Goal: Task Accomplishment & Management: Use online tool/utility

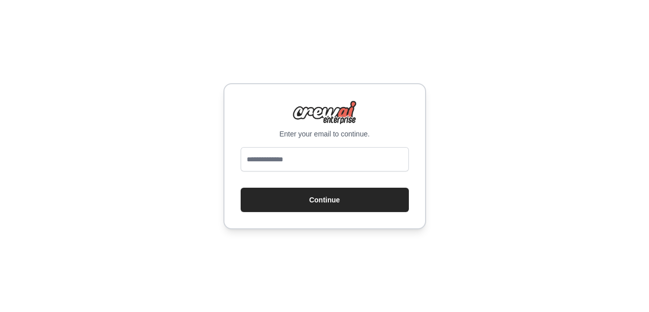
click at [353, 162] on input "email" at bounding box center [325, 159] width 168 height 24
type input "**********"
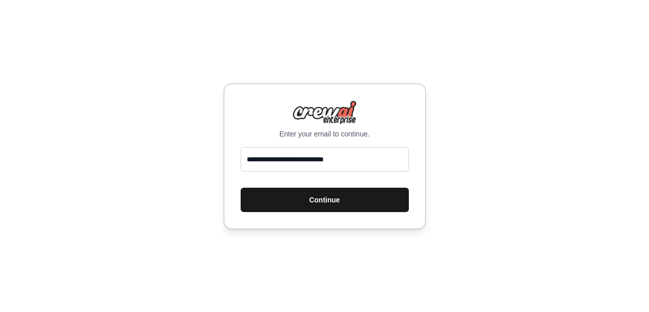
click at [348, 196] on button "Continue" at bounding box center [325, 199] width 168 height 24
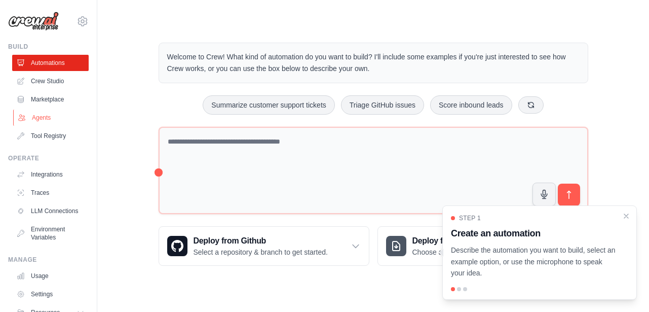
click at [28, 118] on link "Agents" at bounding box center [51, 117] width 77 height 16
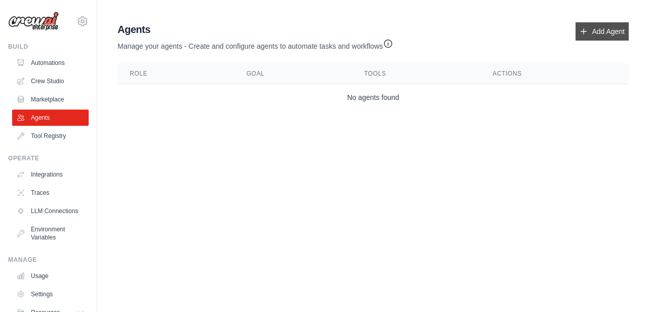
click at [607, 27] on link "Add Agent" at bounding box center [602, 31] width 53 height 18
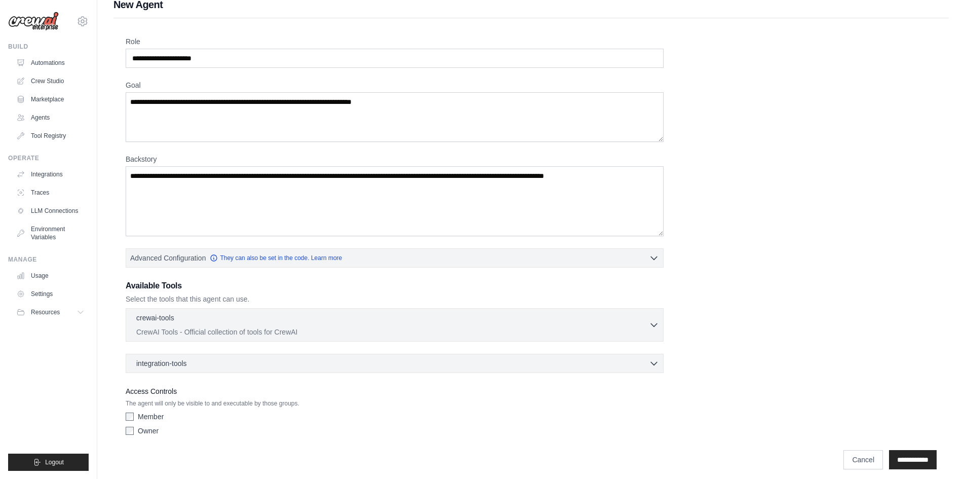
scroll to position [19, 0]
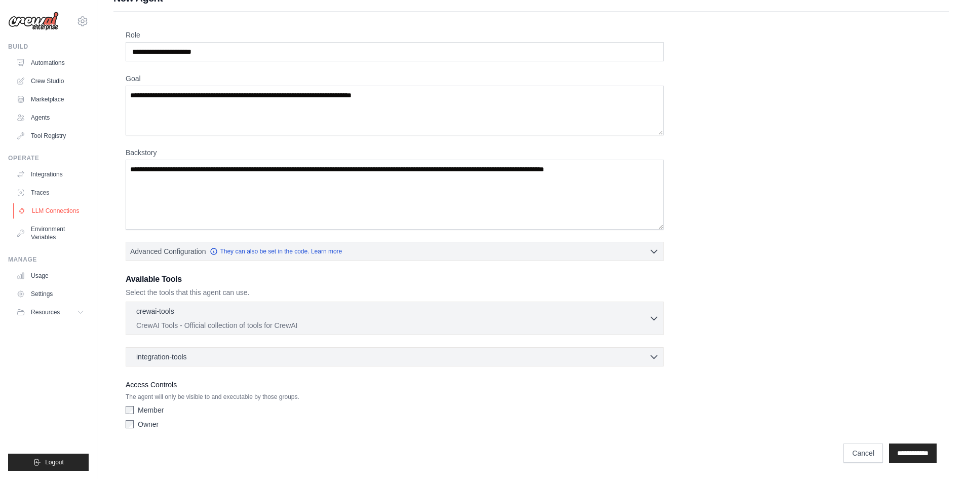
click at [71, 215] on link "LLM Connections" at bounding box center [51, 211] width 77 height 16
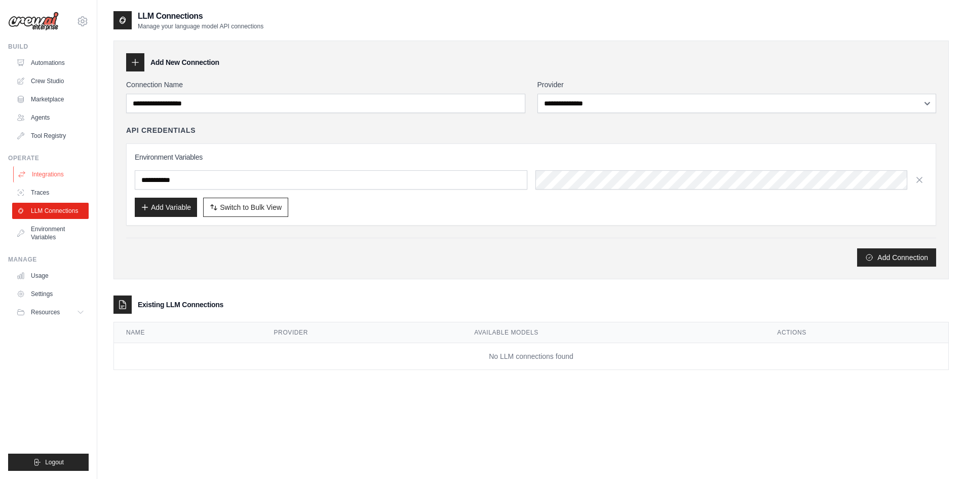
click at [64, 180] on link "Integrations" at bounding box center [51, 174] width 77 height 16
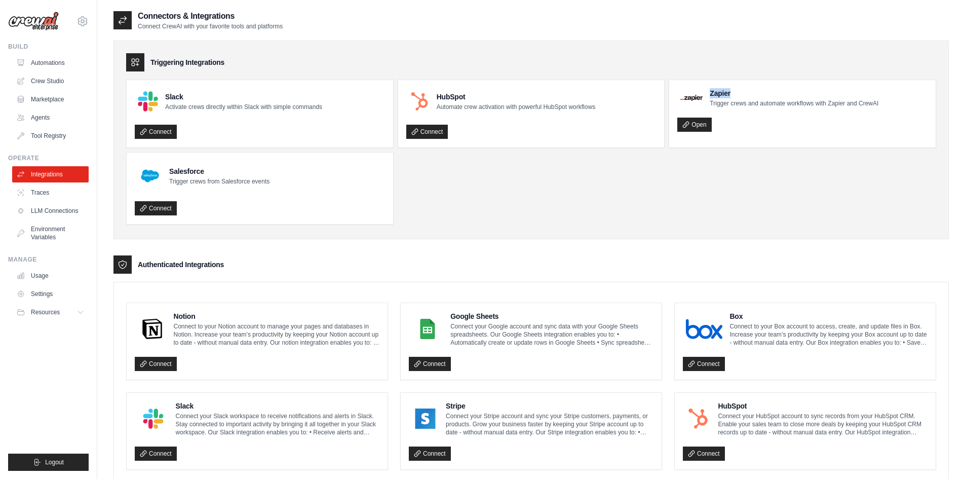
drag, startPoint x: 751, startPoint y: 89, endPoint x: 709, endPoint y: 89, distance: 41.6
click at [649, 89] on div "Zapier Trigger crews and automate workflows with Zapier and CrewAI" at bounding box center [777, 97] width 201 height 19
drag, startPoint x: 707, startPoint y: 92, endPoint x: 718, endPoint y: 91, distance: 11.2
copy h4 "Zapier"
click at [50, 104] on link "Marketplace" at bounding box center [51, 99] width 77 height 16
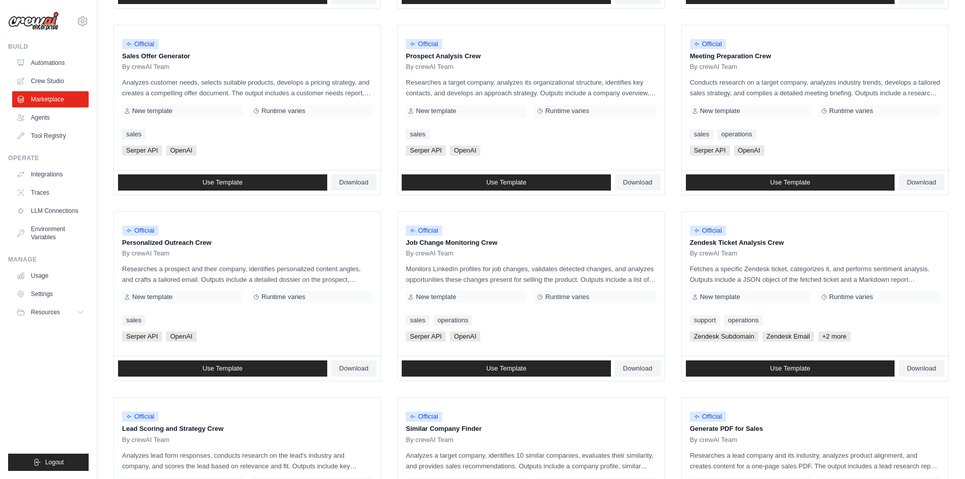
scroll to position [460, 0]
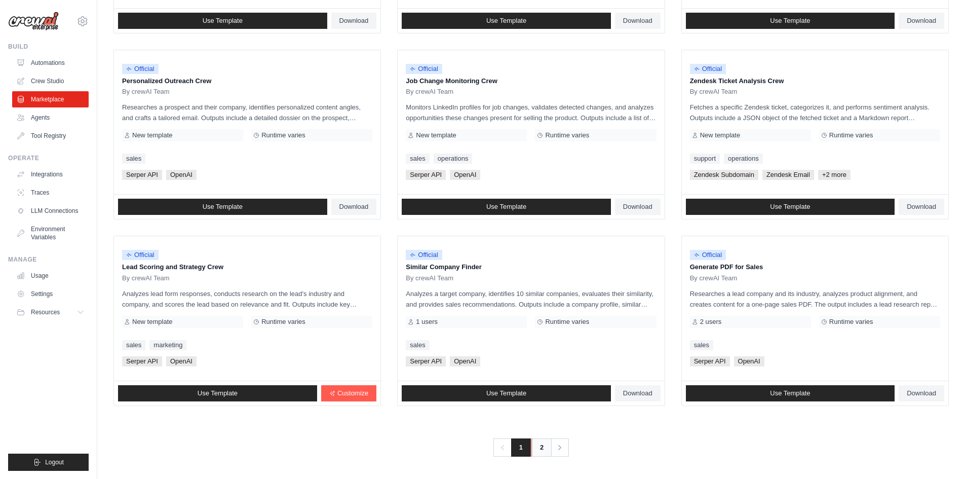
click at [549, 311] on link "2" at bounding box center [542, 447] width 20 height 18
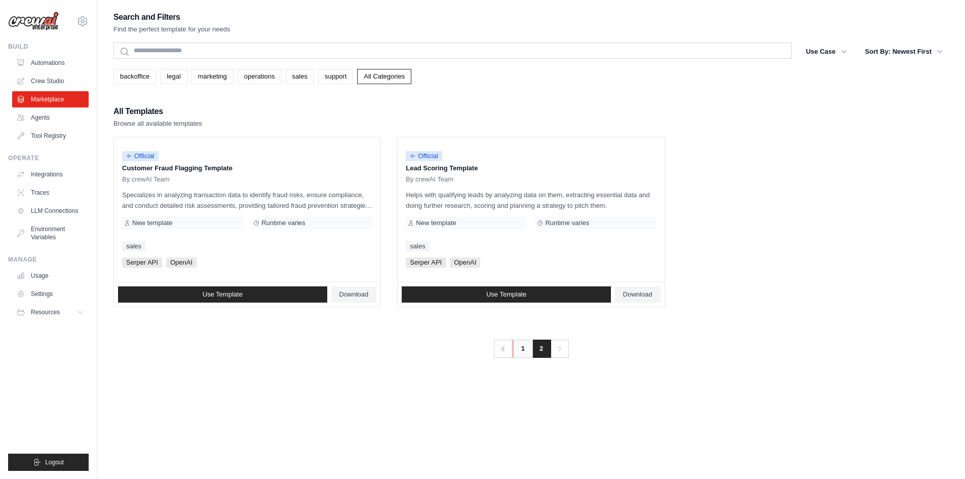
click at [526, 311] on link "1" at bounding box center [523, 349] width 20 height 18
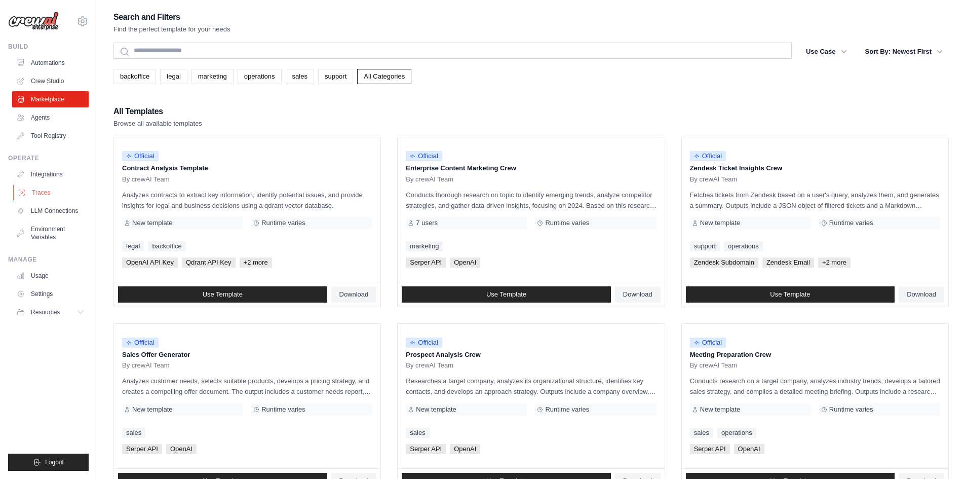
click at [50, 192] on link "Traces" at bounding box center [51, 192] width 77 height 16
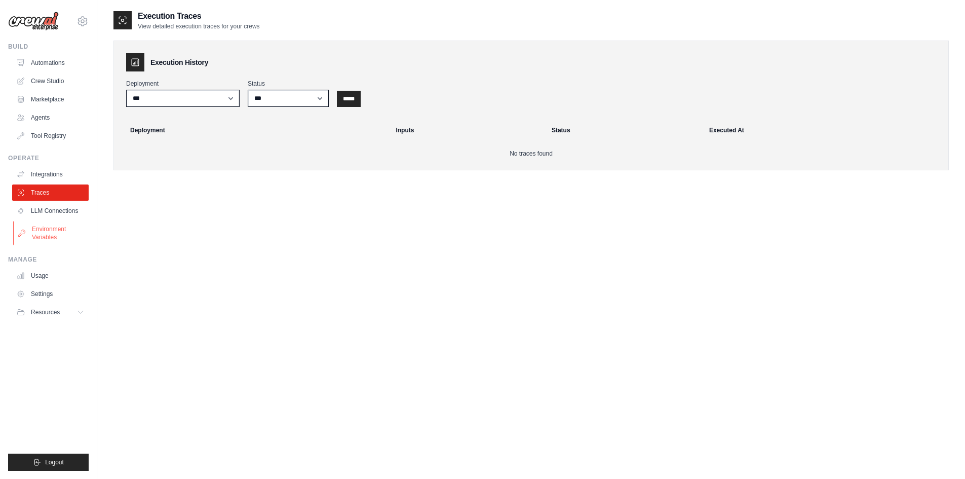
click at [47, 227] on link "Environment Variables" at bounding box center [51, 233] width 77 height 24
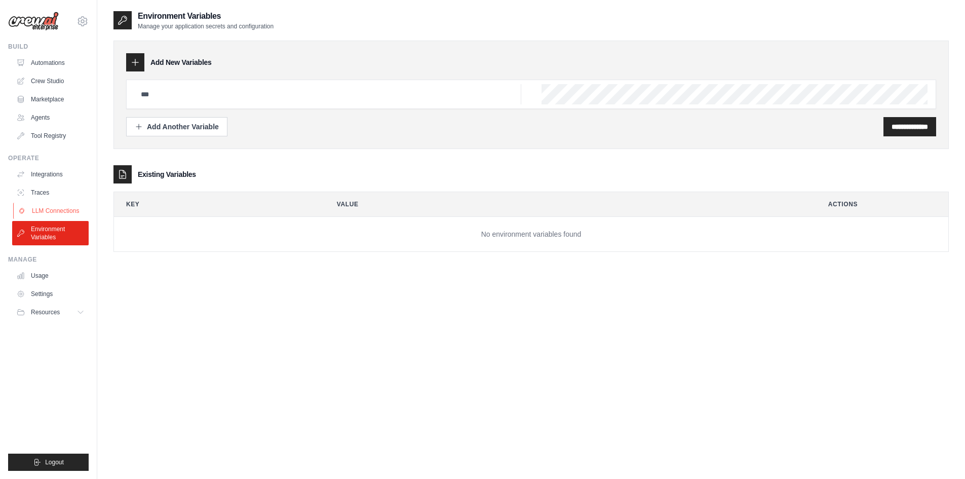
click at [47, 211] on link "LLM Connections" at bounding box center [51, 211] width 77 height 16
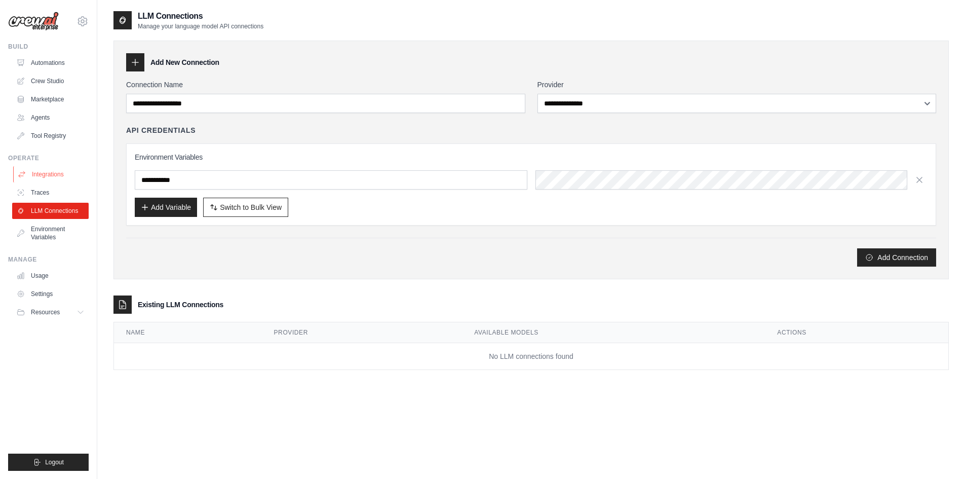
click at [45, 169] on link "Integrations" at bounding box center [51, 174] width 77 height 16
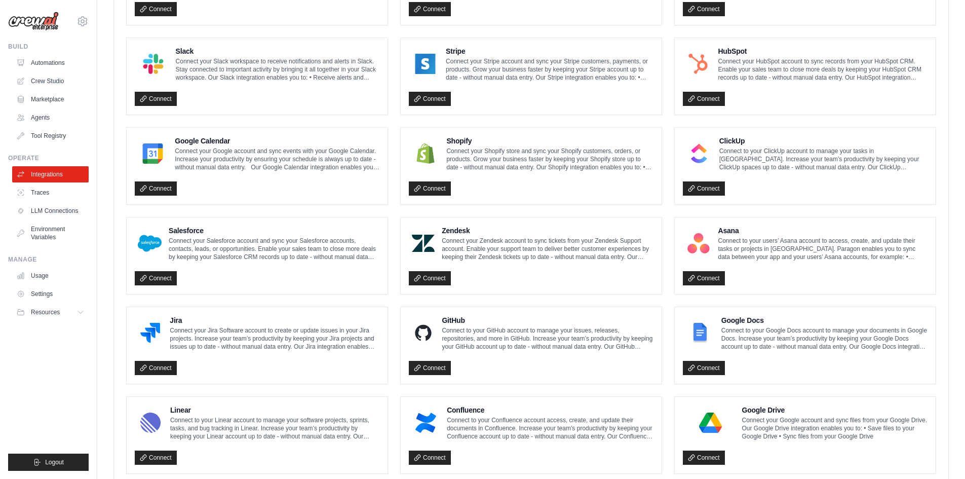
scroll to position [474, 0]
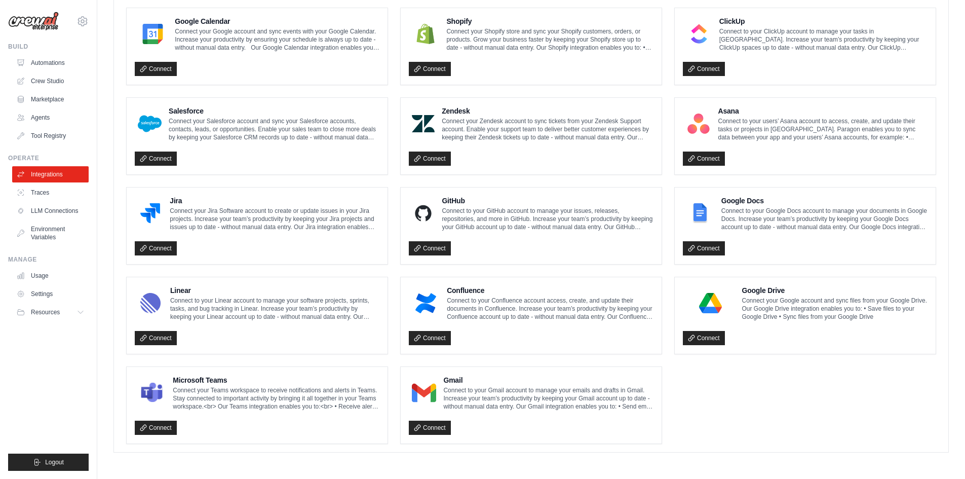
click at [153, 211] on img at bounding box center [150, 213] width 25 height 20
click at [168, 251] on link "Connect" at bounding box center [156, 248] width 42 height 14
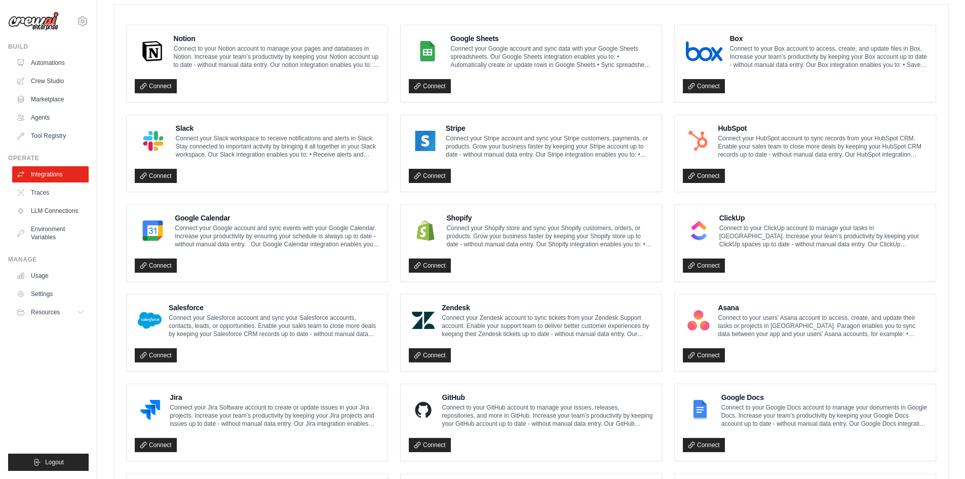
scroll to position [221, 0]
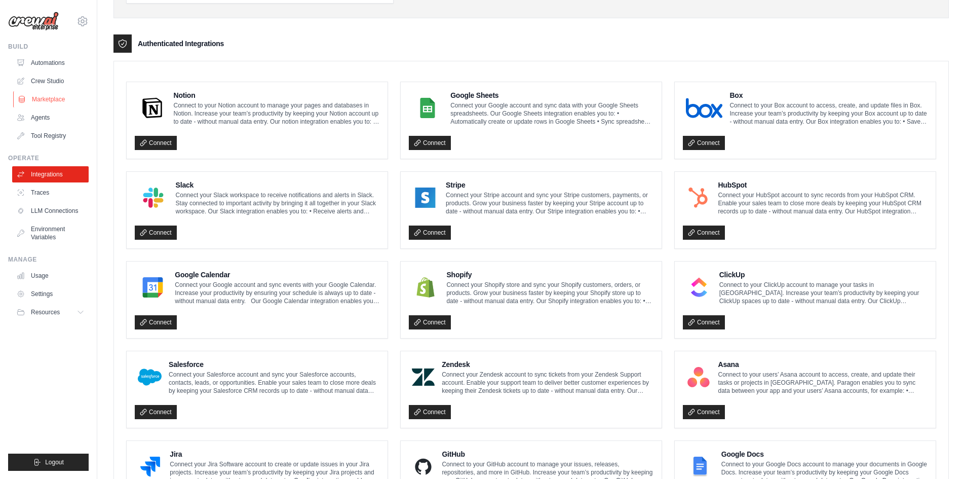
click at [47, 97] on link "Marketplace" at bounding box center [51, 99] width 77 height 16
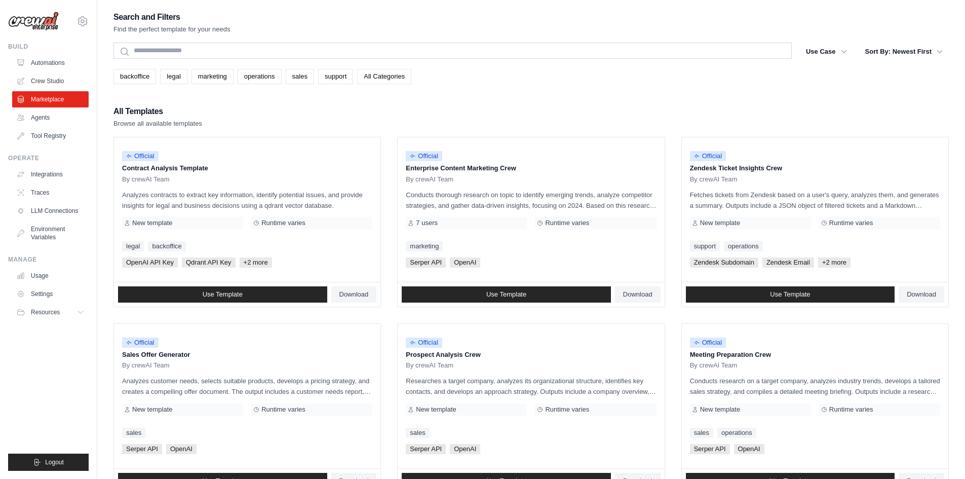
click at [379, 77] on link "All Categories" at bounding box center [384, 76] width 54 height 15
click at [377, 78] on link "All Categories" at bounding box center [384, 76] width 54 height 15
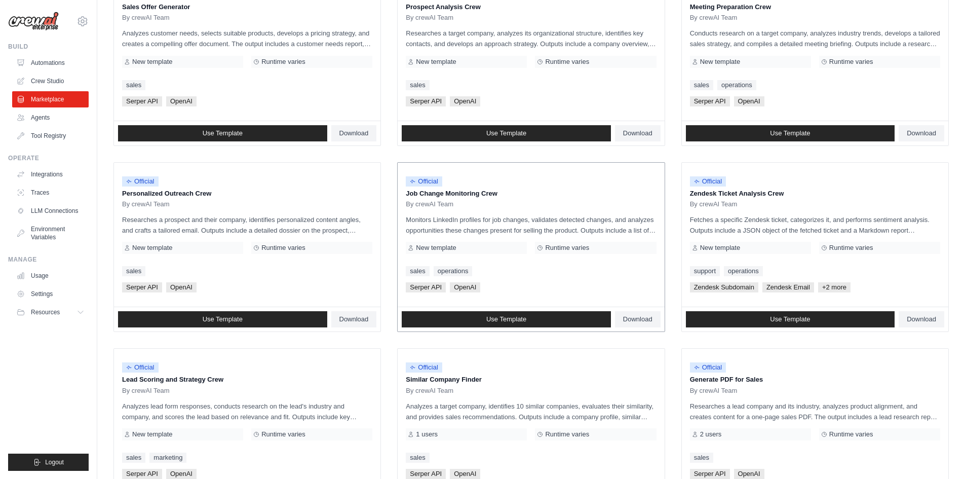
scroll to position [253, 0]
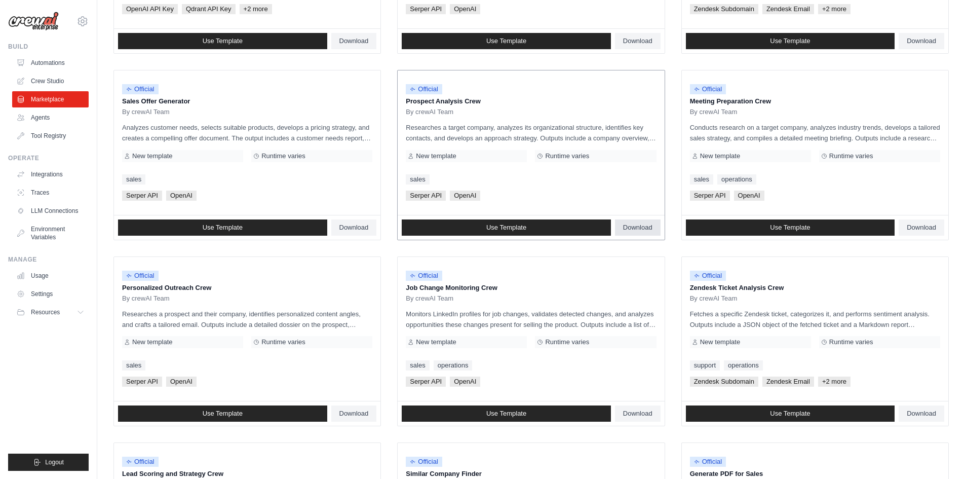
click at [645, 225] on span "Download" at bounding box center [637, 227] width 29 height 8
click at [531, 226] on link "Use Template" at bounding box center [506, 227] width 209 height 16
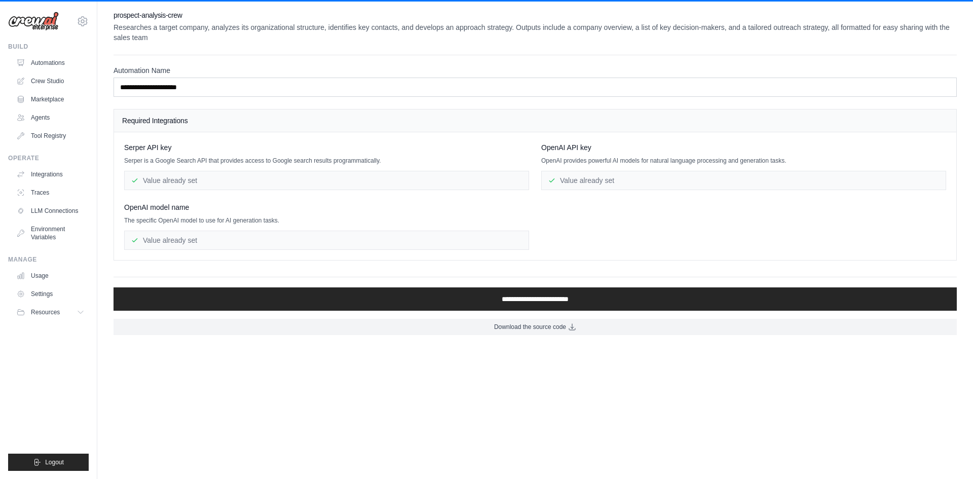
click at [531, 226] on div "Serper API key Serper is a Google Search API that provides access to Google sea…" at bounding box center [535, 195] width 822 height 107
click at [530, 226] on div "Serper API key Serper is a Google Search API that provides access to Google sea…" at bounding box center [535, 195] width 822 height 107
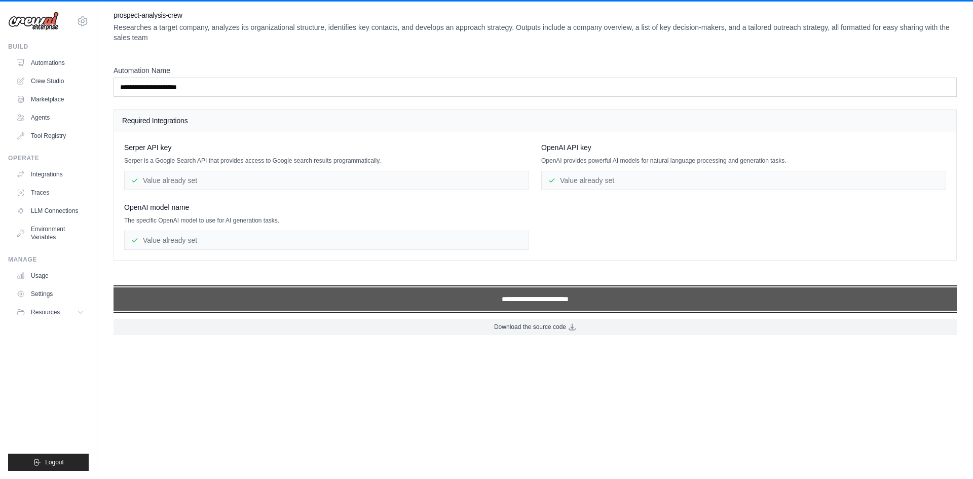
click at [539, 298] on input "**********" at bounding box center [535, 298] width 843 height 23
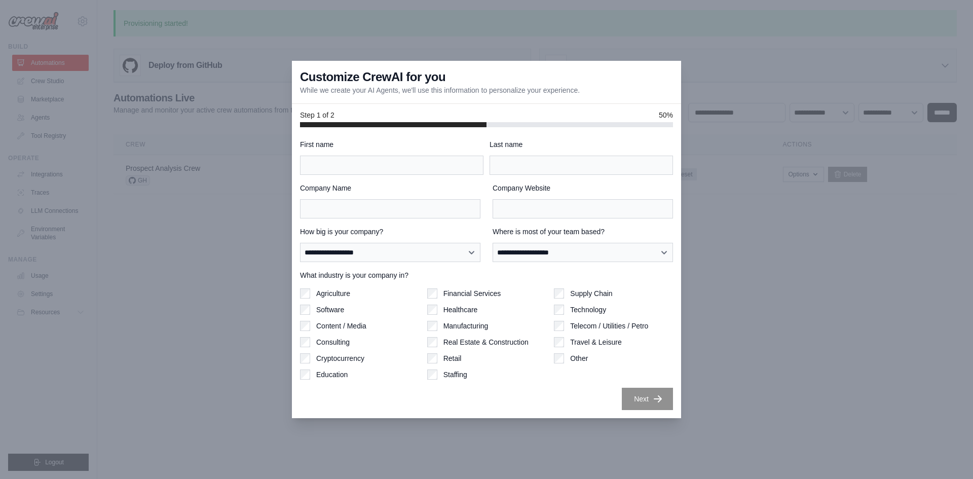
click at [334, 311] on label "Consulting" at bounding box center [332, 342] width 33 height 10
click at [366, 169] on input "First name" at bounding box center [391, 165] width 183 height 19
type input "*"
type input "********"
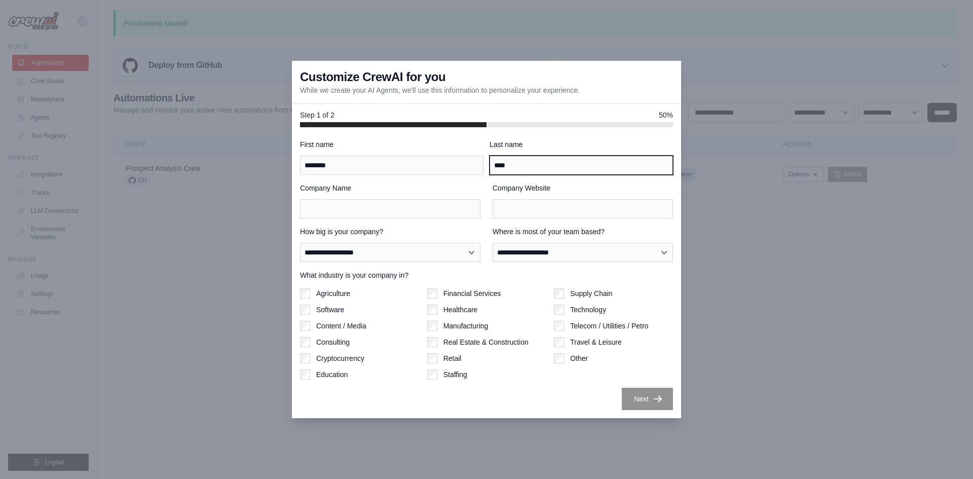
type input "****"
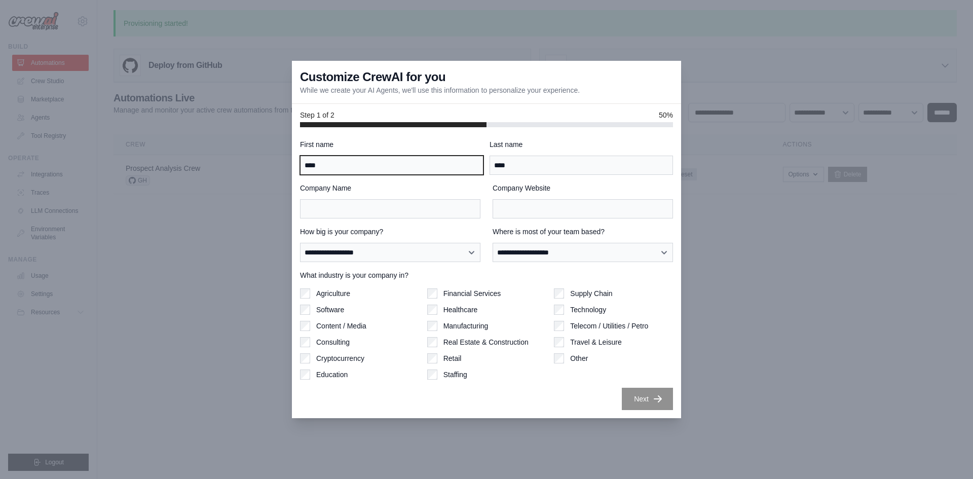
type input "****"
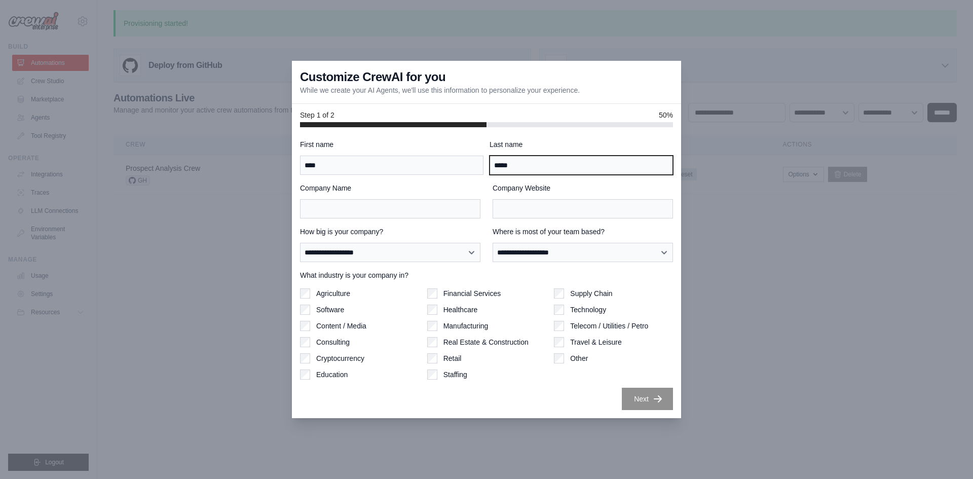
type input "*****"
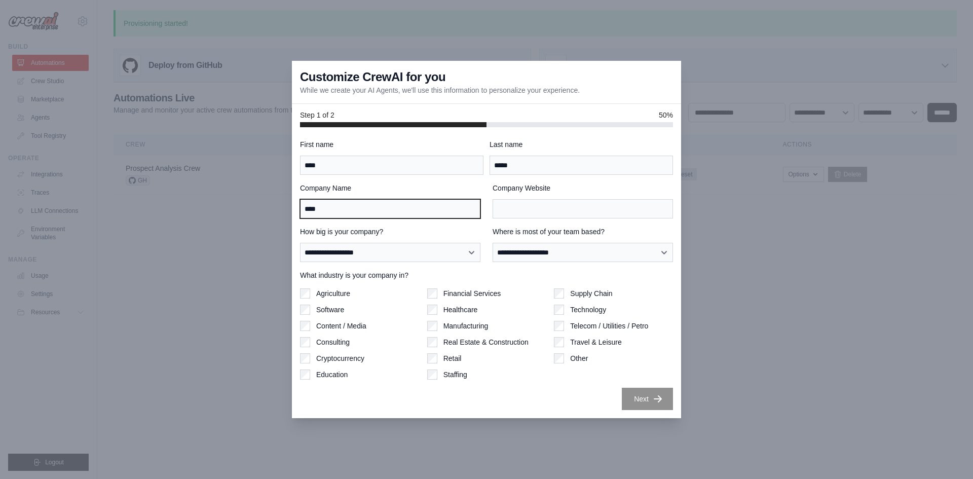
type input "****"
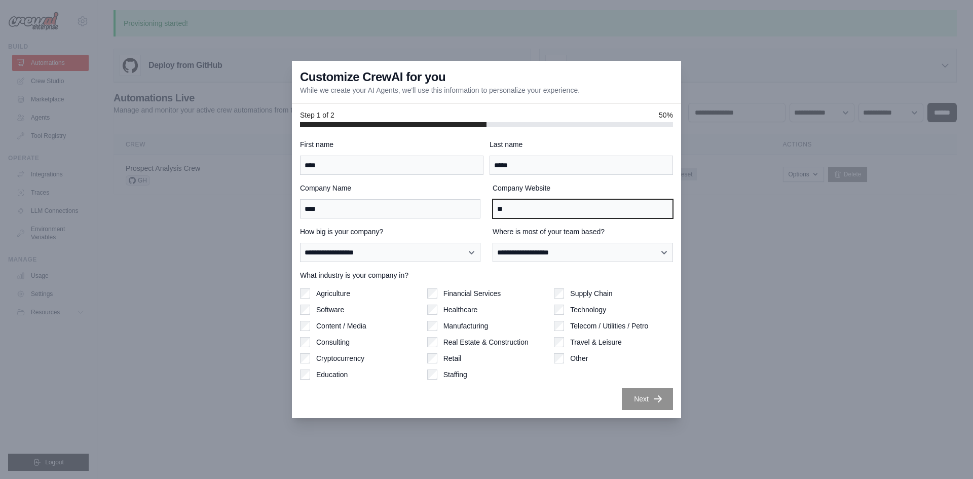
type input "*"
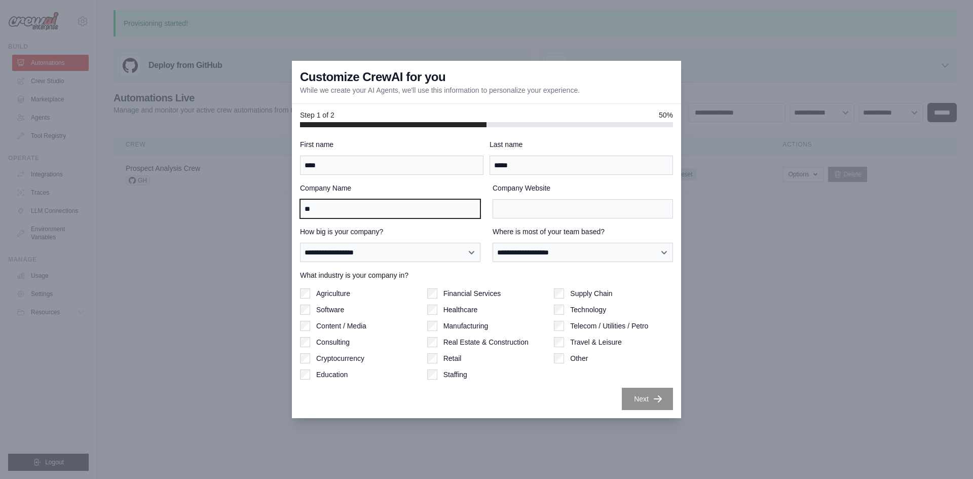
type input "*"
type input "*********"
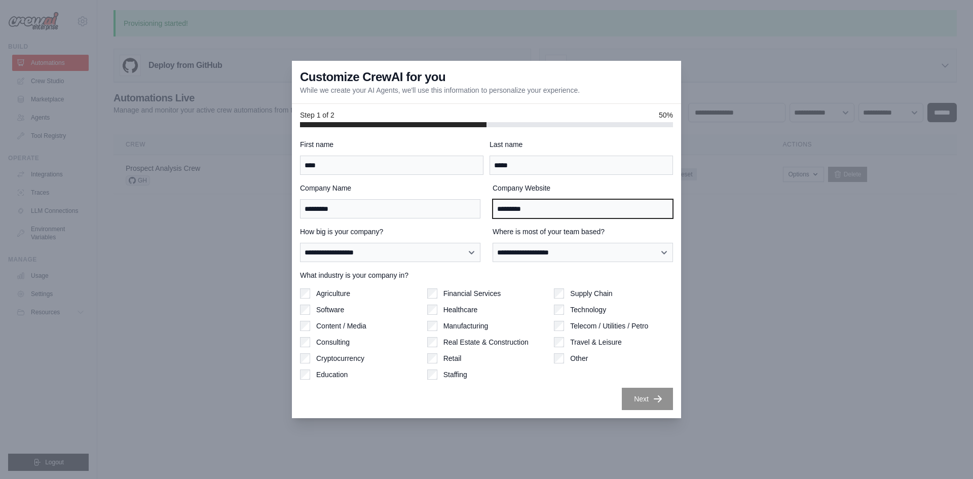
type input "*********"
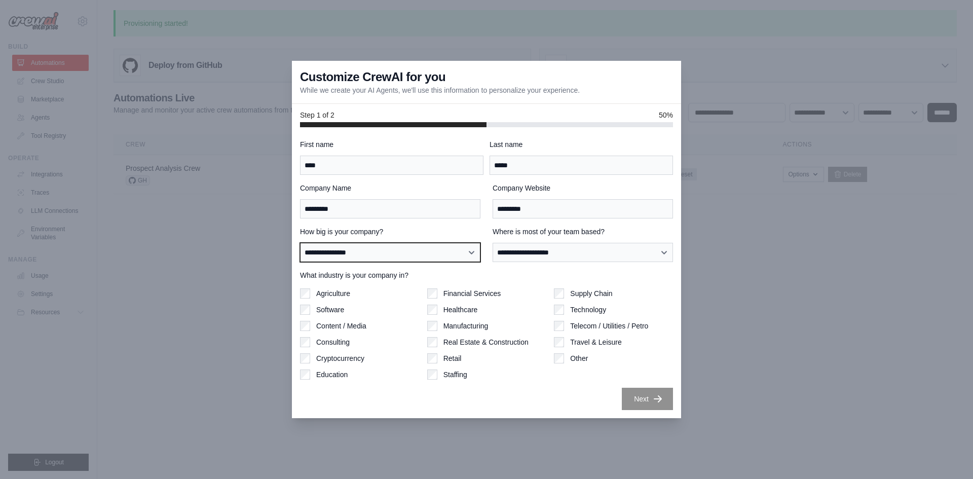
select select "**********"
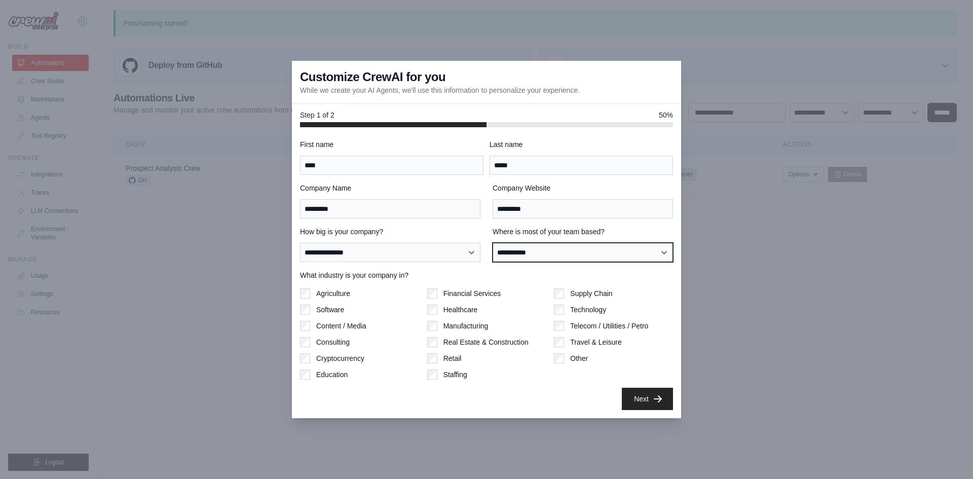
select select "**********"
click at [646, 311] on button "Next" at bounding box center [647, 398] width 51 height 22
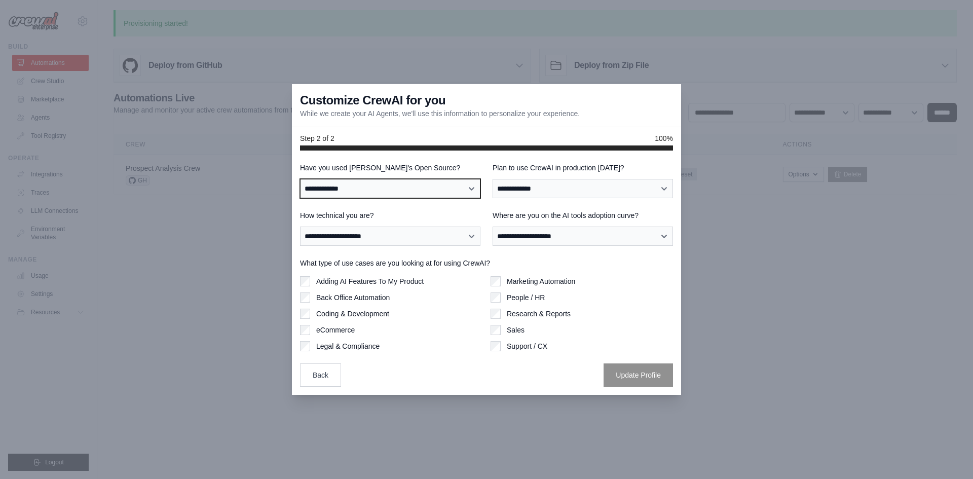
click at [401, 189] on select "**********" at bounding box center [390, 188] width 180 height 19
select select "**"
click at [300, 179] on select "**********" at bounding box center [390, 188] width 180 height 19
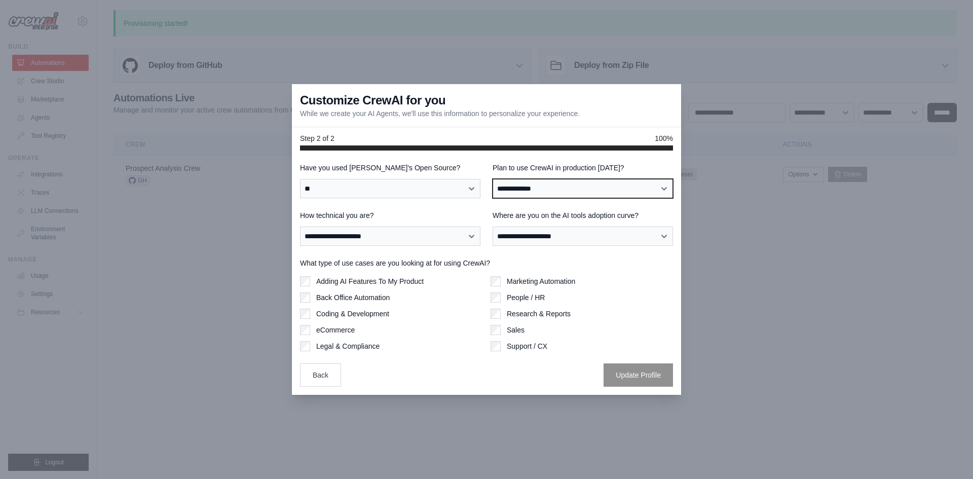
click at [567, 190] on select "**********" at bounding box center [583, 188] width 180 height 19
select select "*****"
click at [493, 179] on select "**********" at bounding box center [583, 188] width 180 height 19
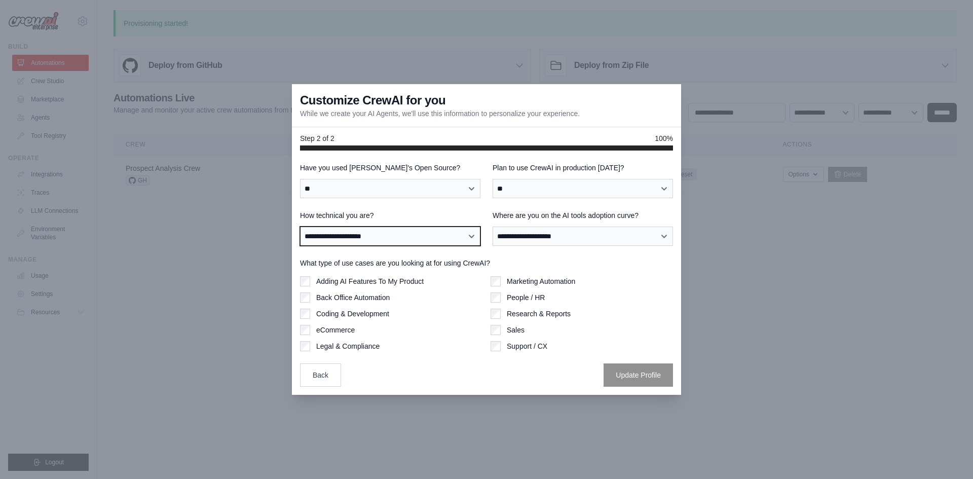
click at [447, 235] on select "**********" at bounding box center [390, 236] width 180 height 19
select select "**********"
click at [300, 227] on select "**********" at bounding box center [390, 236] width 180 height 19
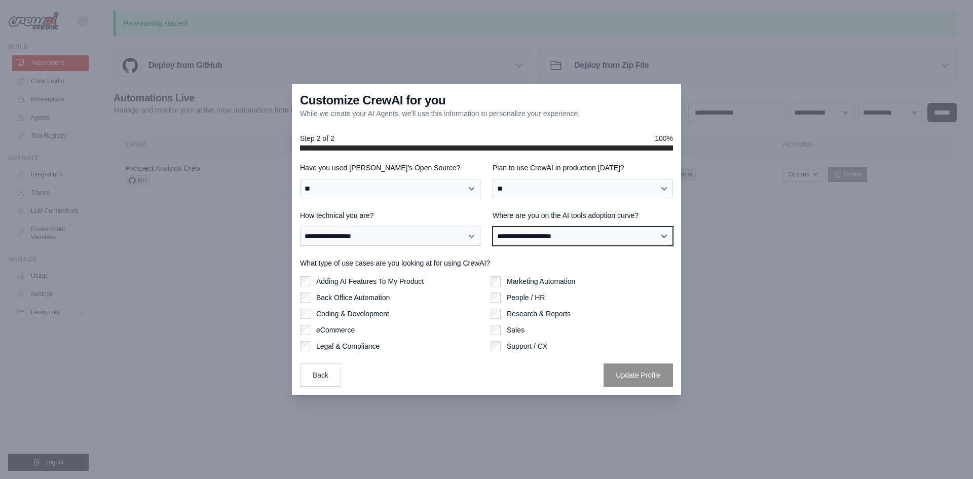
click at [511, 237] on select "**********" at bounding box center [583, 236] width 180 height 19
select select "**********"
click at [493, 227] on select "**********" at bounding box center [583, 236] width 180 height 19
click at [387, 298] on label "Back Office Automation" at bounding box center [352, 297] width 73 height 10
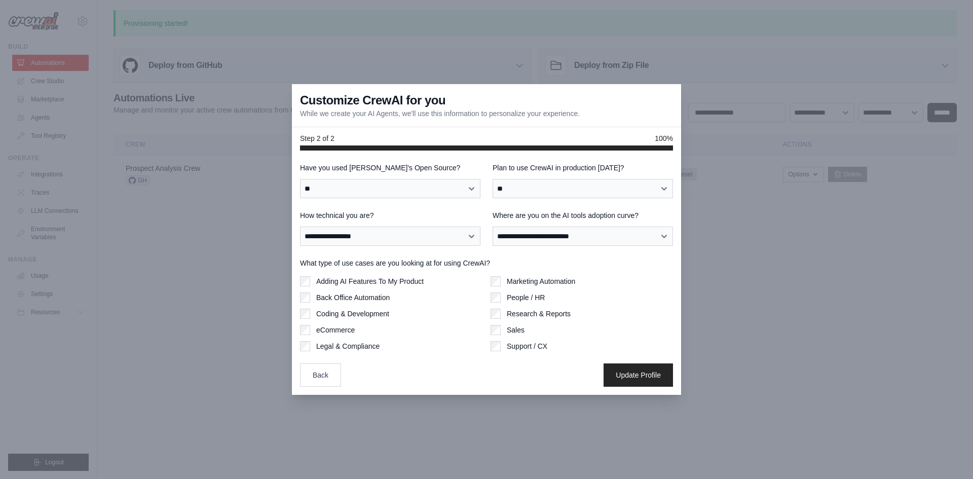
click at [387, 286] on label "Adding AI Features To My Product" at bounding box center [369, 281] width 107 height 10
click at [381, 311] on label "Coding & Development" at bounding box center [352, 314] width 73 height 10
click at [359, 311] on div "Adding AI Features To My Product Back Office Automation Coding & Development eC…" at bounding box center [391, 313] width 182 height 75
click at [353, 311] on label "eCommerce" at bounding box center [335, 330] width 39 height 10
click at [346, 311] on label "eCommerce" at bounding box center [335, 330] width 39 height 10
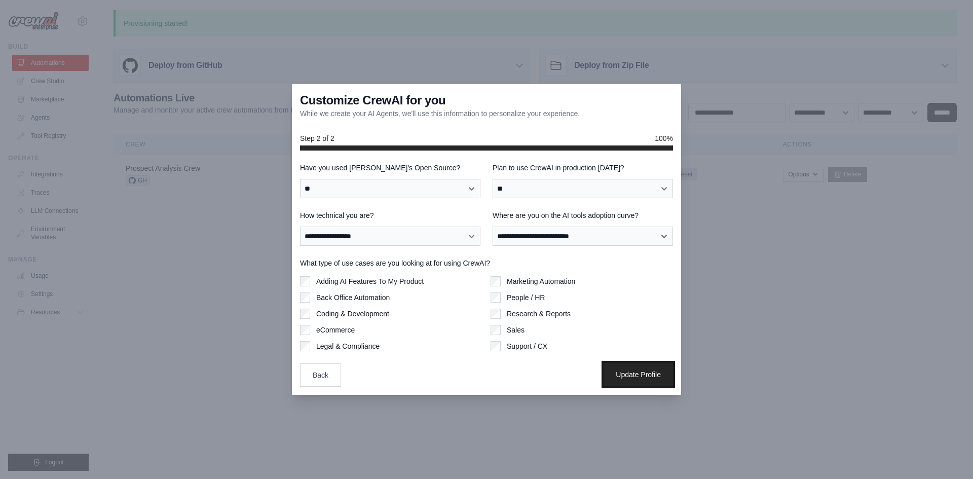
click at [649, 311] on button "Update Profile" at bounding box center [638, 374] width 69 height 23
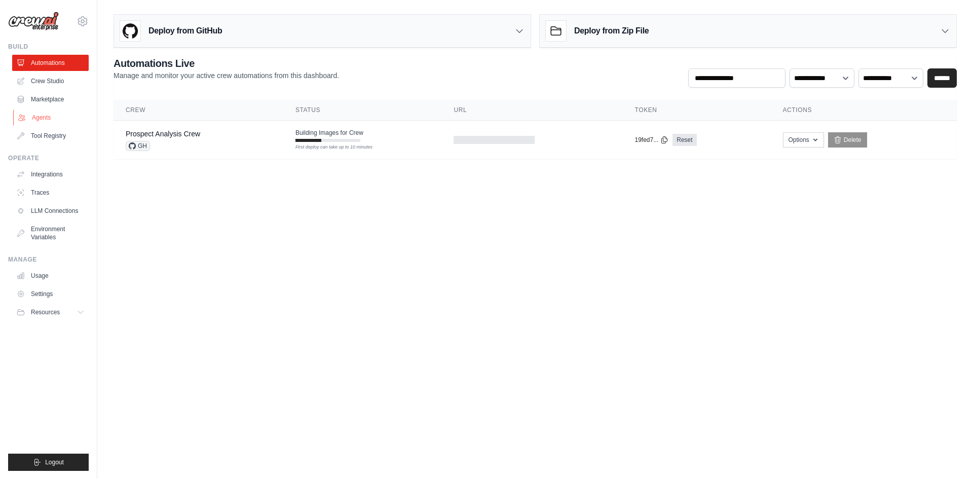
click at [45, 112] on link "Agents" at bounding box center [51, 117] width 77 height 16
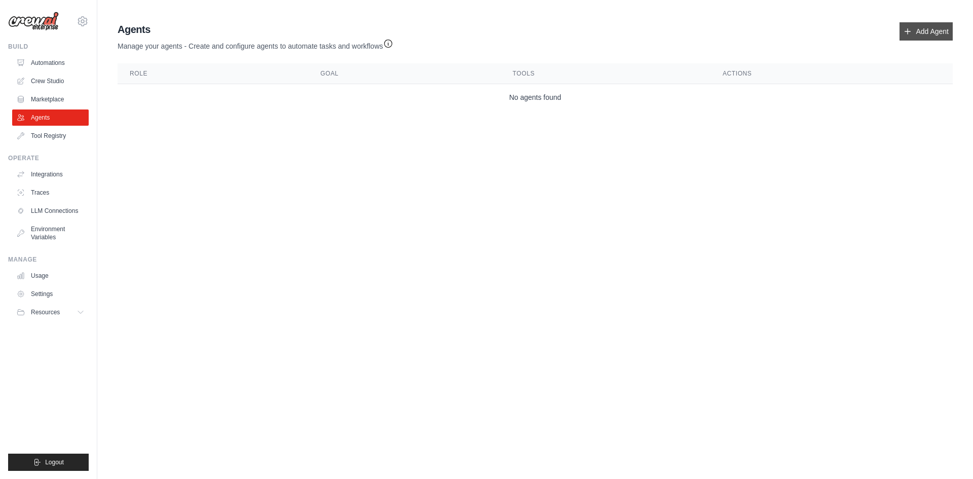
click at [937, 34] on link "Add Agent" at bounding box center [925, 31] width 53 height 18
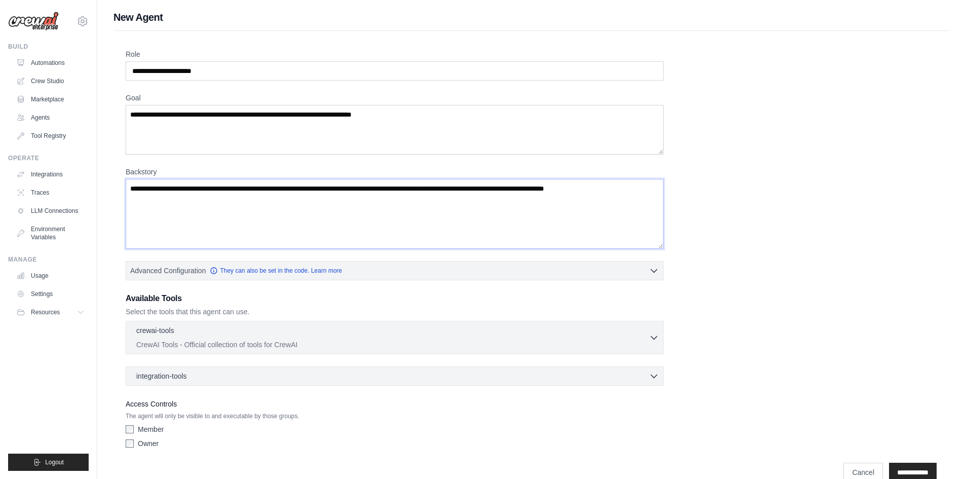
drag, startPoint x: 649, startPoint y: 190, endPoint x: 489, endPoint y: 181, distance: 159.3
click at [489, 181] on textarea "Backstory" at bounding box center [395, 214] width 538 height 70
click at [503, 187] on textarea "Backstory" at bounding box center [395, 214] width 538 height 70
drag, startPoint x: 503, startPoint y: 188, endPoint x: 547, endPoint y: 182, distance: 44.9
click at [543, 182] on textarea "Backstory" at bounding box center [395, 214] width 538 height 70
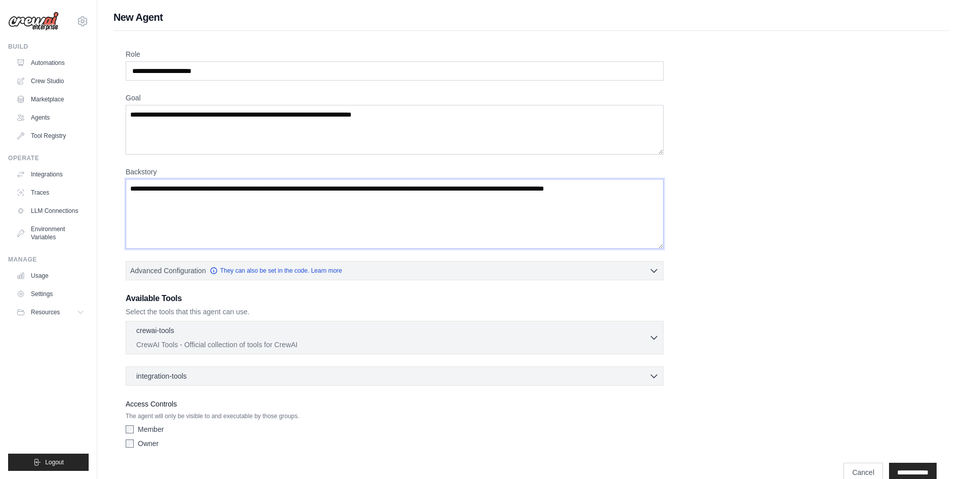
click at [647, 189] on textarea "Backstory" at bounding box center [395, 214] width 538 height 70
drag, startPoint x: 647, startPoint y: 190, endPoint x: 643, endPoint y: 195, distance: 6.9
click at [647, 192] on textarea "Backstory" at bounding box center [395, 214] width 538 height 70
click at [613, 223] on textarea "Backstory" at bounding box center [395, 214] width 538 height 70
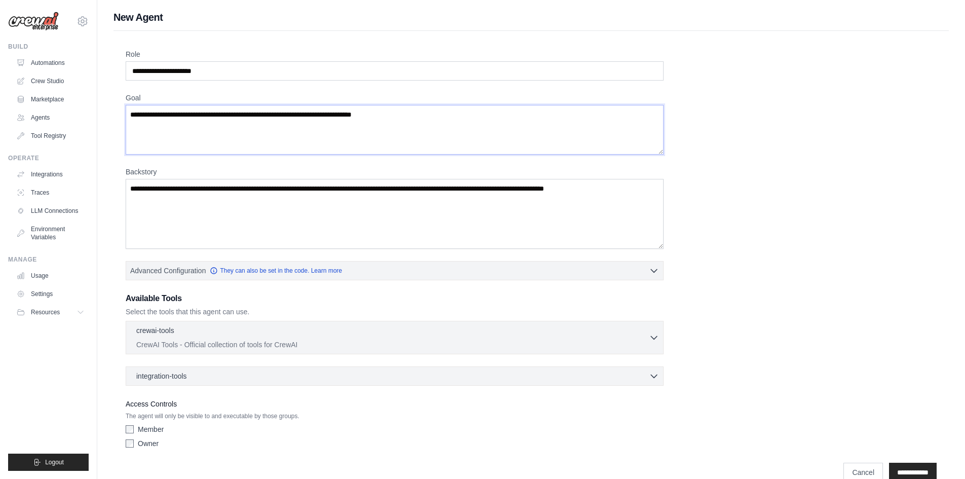
click at [566, 120] on textarea "Goal" at bounding box center [395, 130] width 538 height 50
click at [564, 123] on textarea "Goal" at bounding box center [395, 130] width 538 height 50
click at [563, 127] on textarea "Goal" at bounding box center [395, 130] width 538 height 50
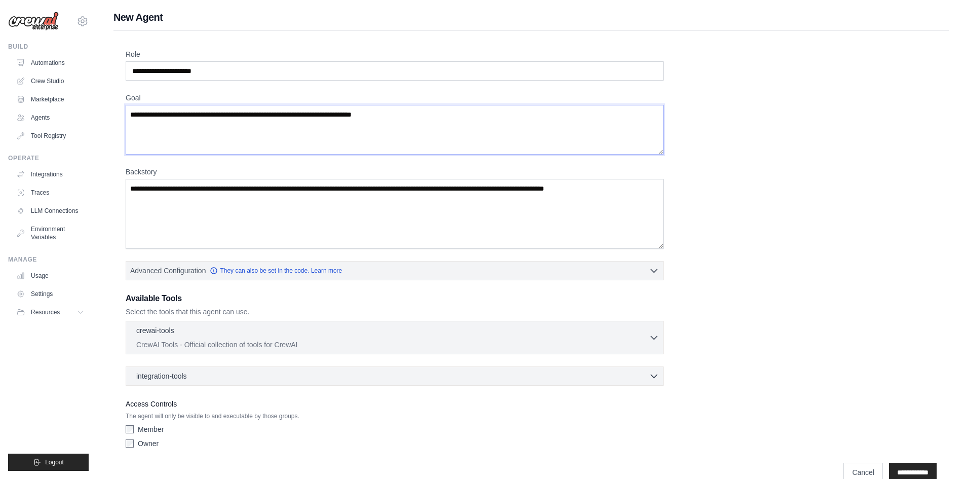
click at [563, 127] on textarea "Goal" at bounding box center [395, 130] width 538 height 50
type textarea "*"
click at [248, 67] on input "Role" at bounding box center [395, 70] width 538 height 19
type input "**********"
type textarea "**********"
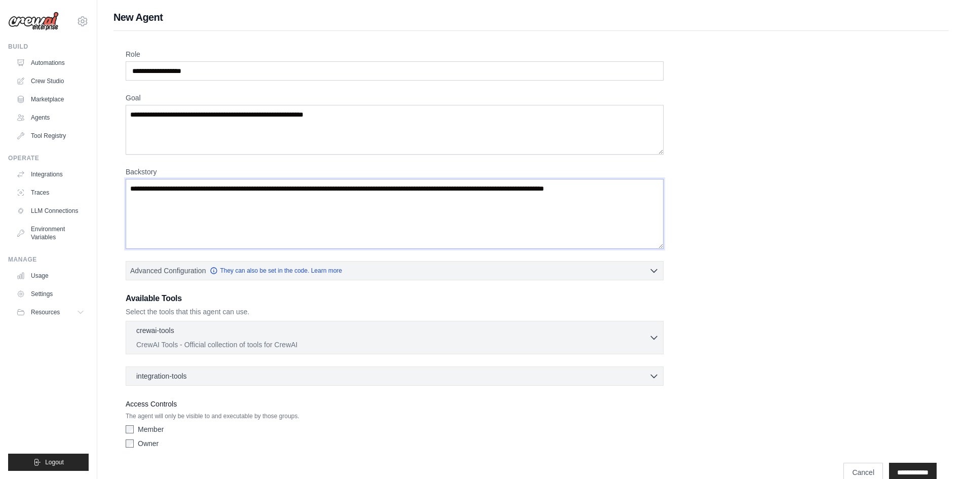
click at [519, 184] on textarea "Backstory" at bounding box center [395, 214] width 538 height 70
type textarea "*"
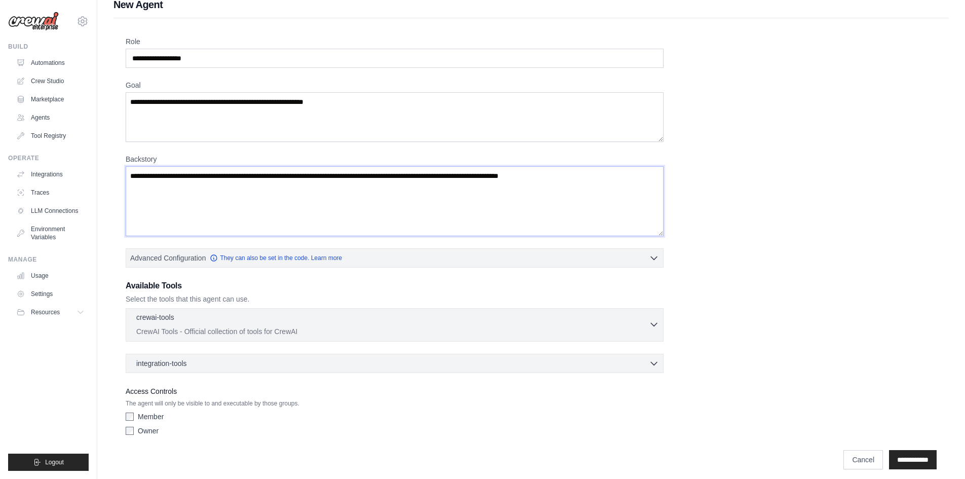
scroll to position [19, 0]
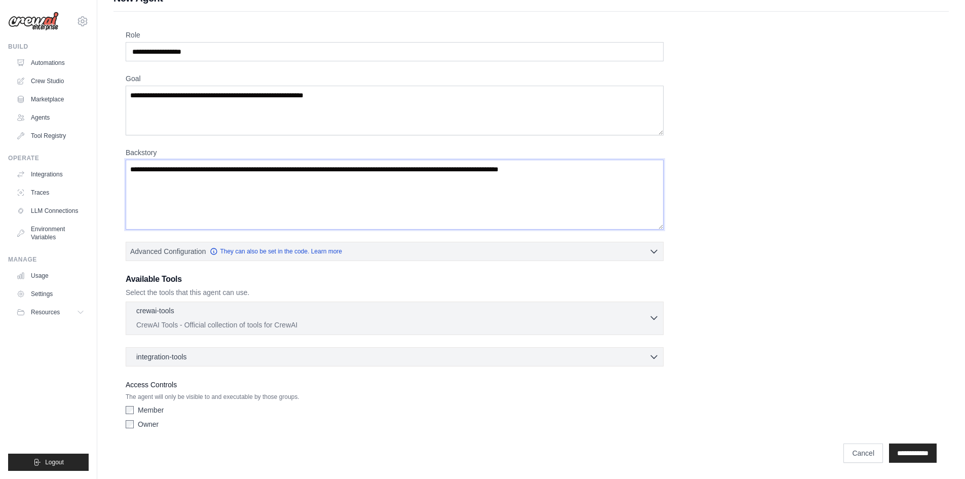
type textarea "**********"
click at [322, 321] on p "CrewAI Tools - Official collection of tools for CrewAI" at bounding box center [392, 325] width 513 height 10
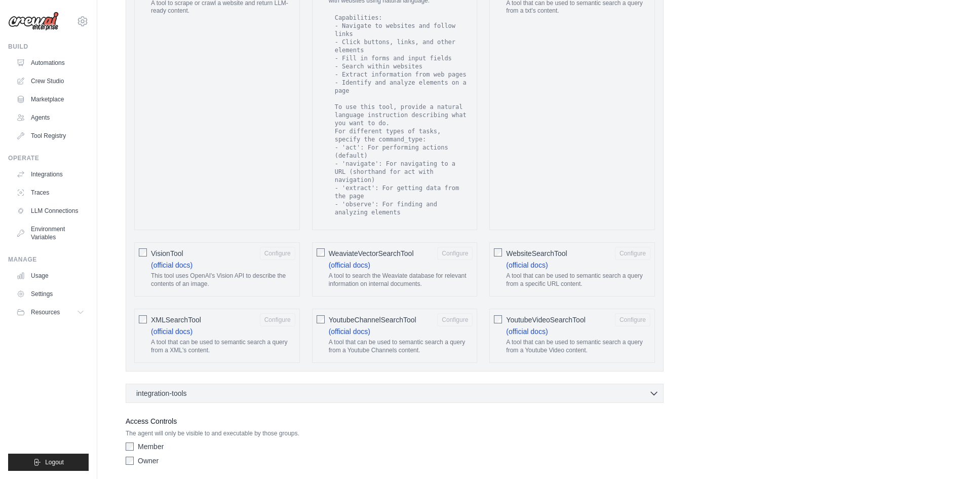
scroll to position [1727, 0]
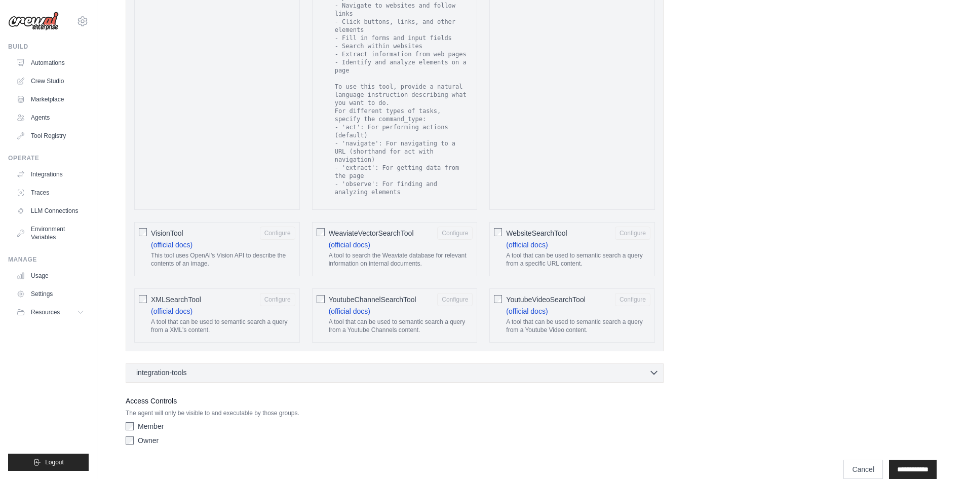
click at [383, 367] on div "integration-tools 0 selected" at bounding box center [397, 372] width 523 height 10
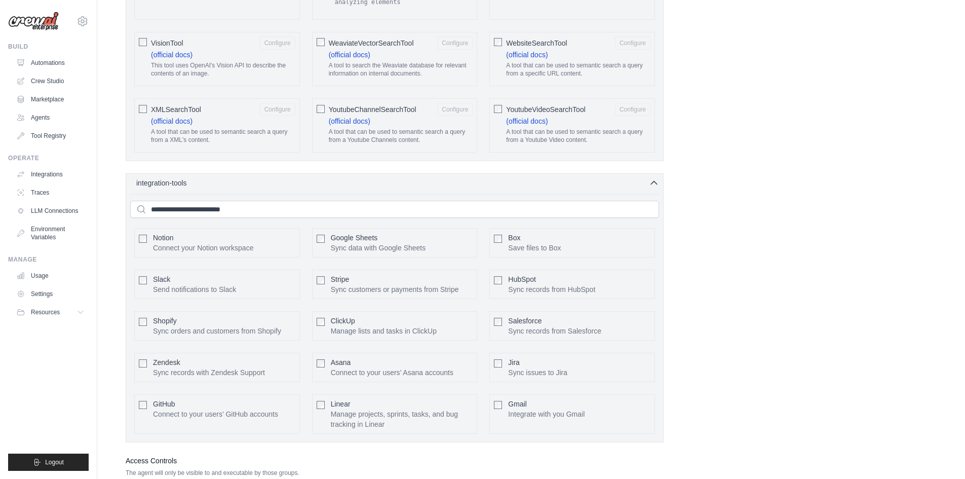
scroll to position [1977, 0]
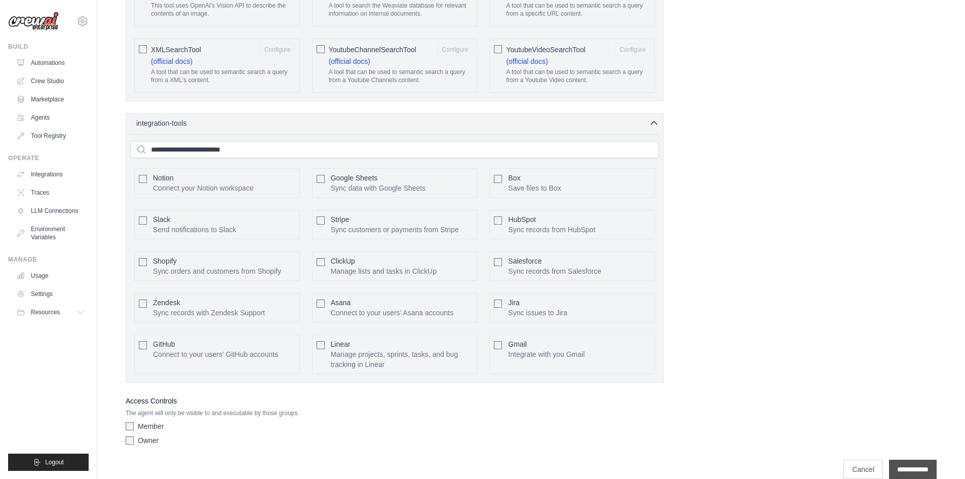
click at [924, 460] on input "**********" at bounding box center [913, 469] width 48 height 19
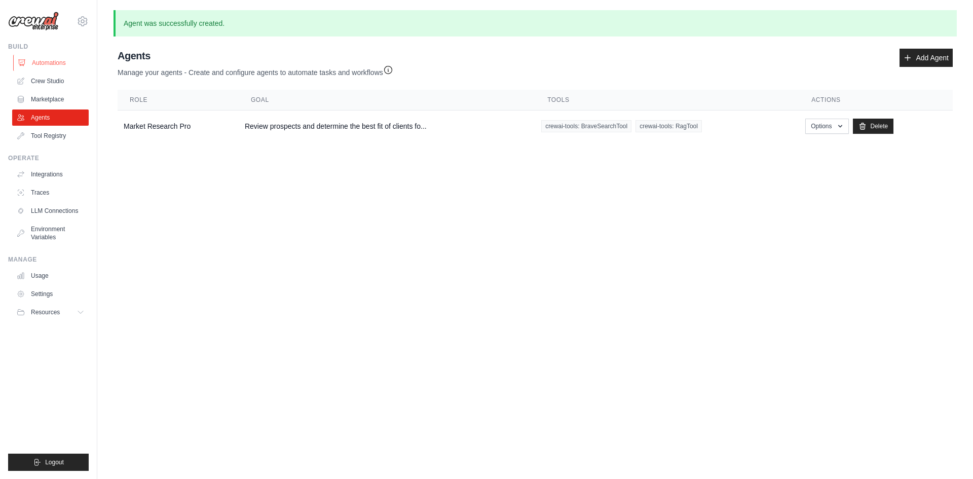
click at [34, 59] on link "Automations" at bounding box center [51, 63] width 77 height 16
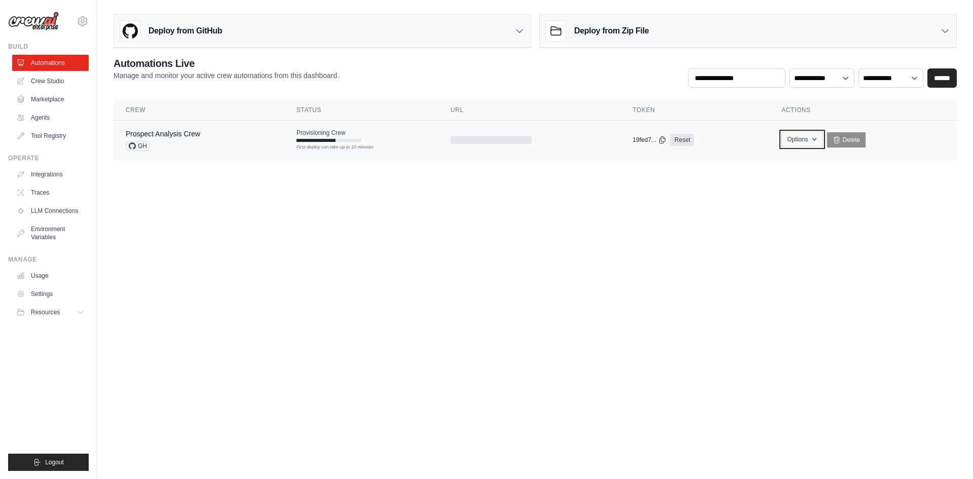
click at [809, 142] on button "Options" at bounding box center [801, 139] width 41 height 15
click at [27, 275] on link "Usage" at bounding box center [51, 276] width 77 height 16
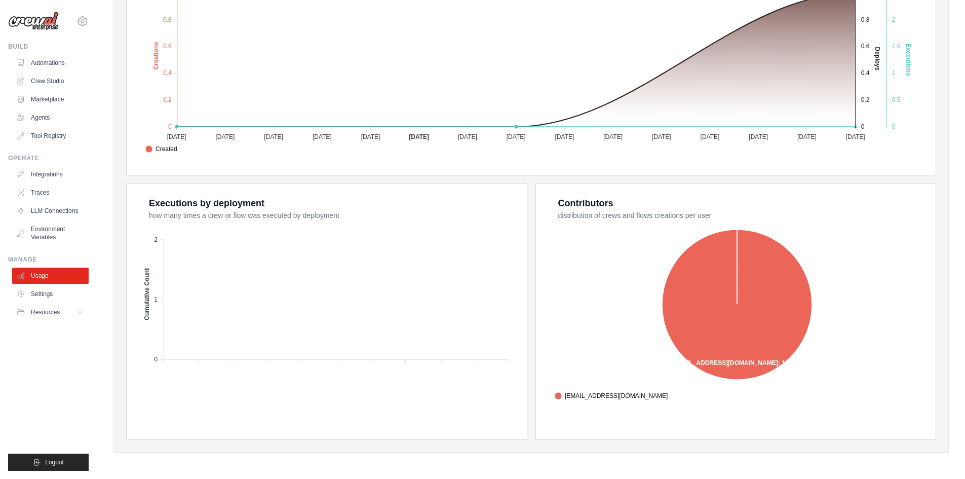
scroll to position [3, 0]
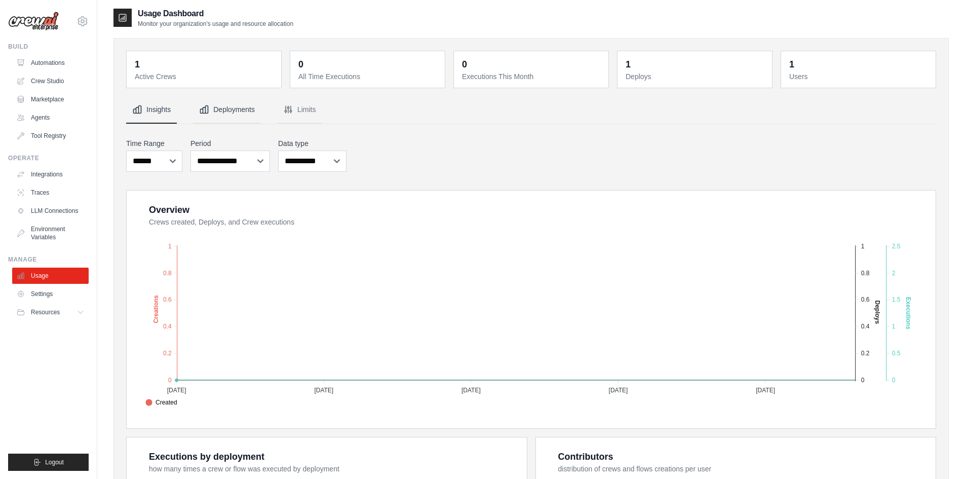
click at [209, 108] on icon "Tabs" at bounding box center [204, 109] width 10 height 10
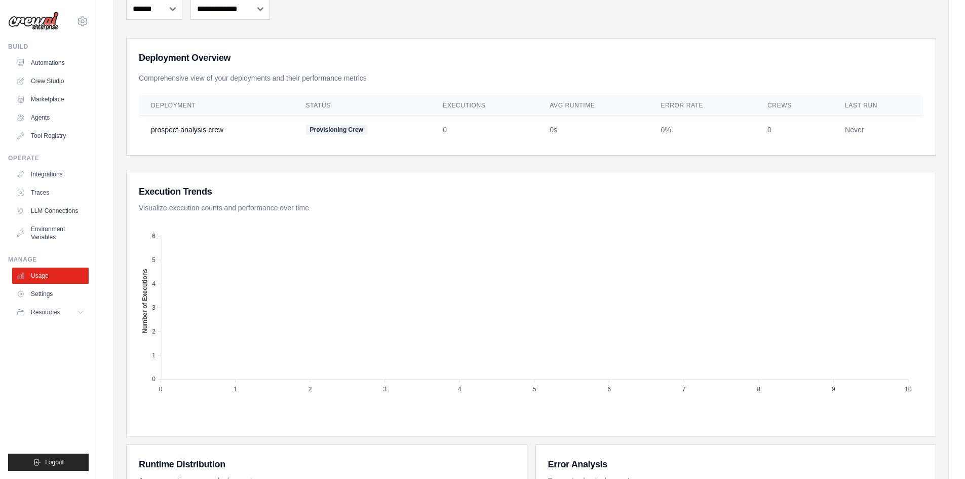
scroll to position [104, 0]
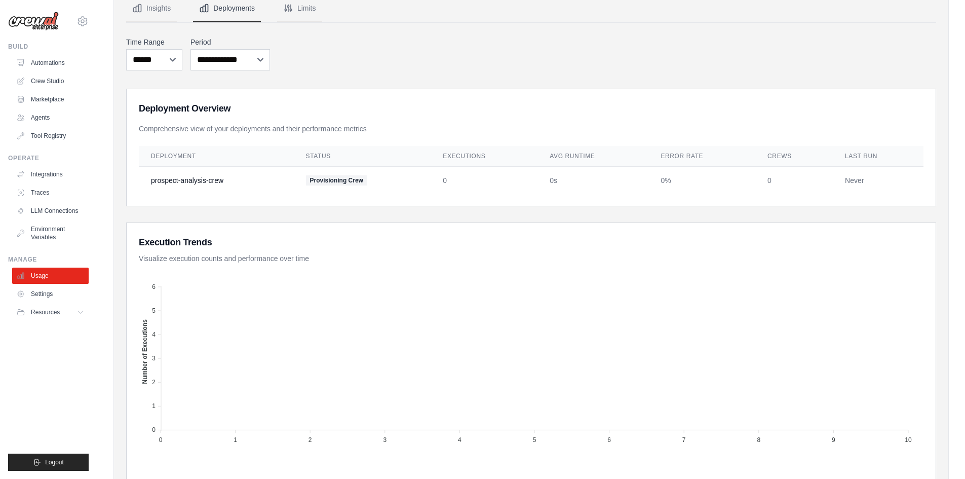
click at [47, 72] on ul "Automations Crew Studio Marketplace Agents Tool Registry" at bounding box center [50, 99] width 77 height 89
click at [47, 69] on link "Automations" at bounding box center [51, 63] width 77 height 16
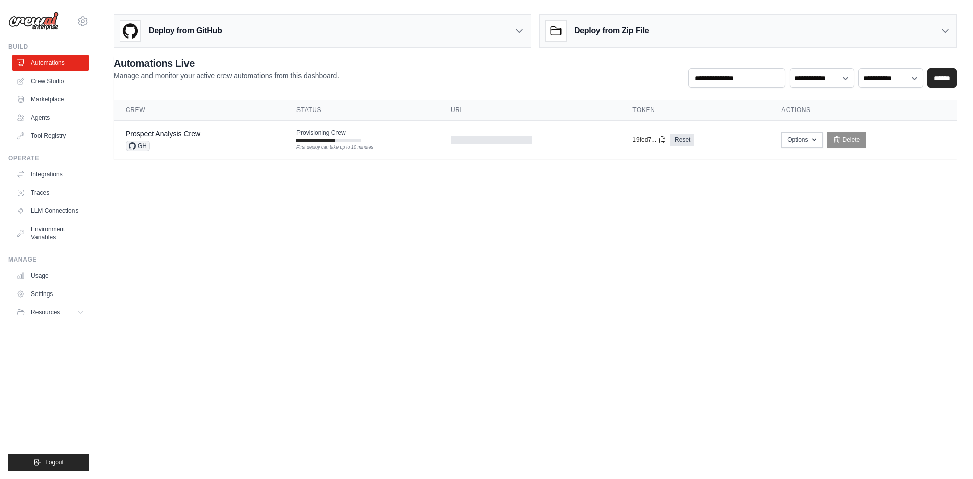
click at [212, 36] on h3 "Deploy from GitHub" at bounding box center [184, 31] width 73 height 12
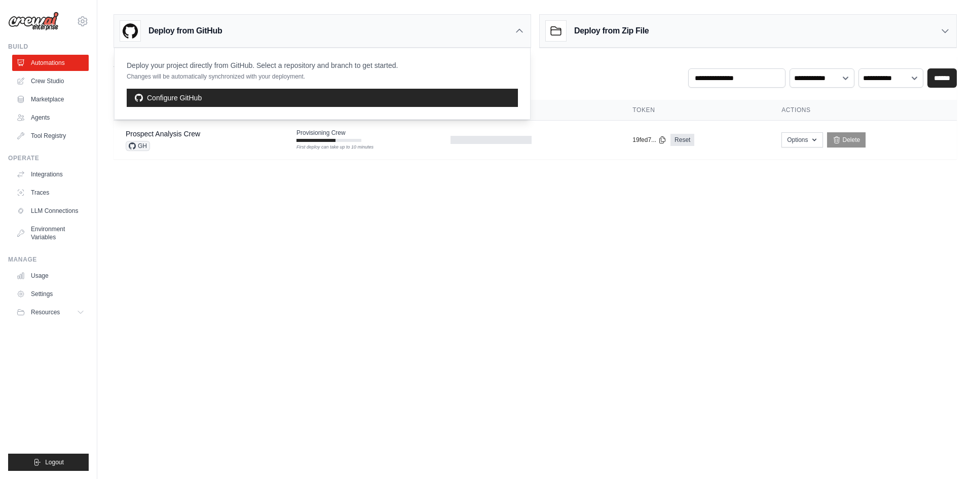
click at [204, 229] on body "[EMAIL_ADDRESS][DOMAIN_NAME] Settings Build Automations Crew Studio Resources" at bounding box center [486, 239] width 973 height 479
click at [204, 218] on body "[EMAIL_ADDRESS][DOMAIN_NAME] Settings Build Automations Crew Studio Resources" at bounding box center [486, 239] width 973 height 479
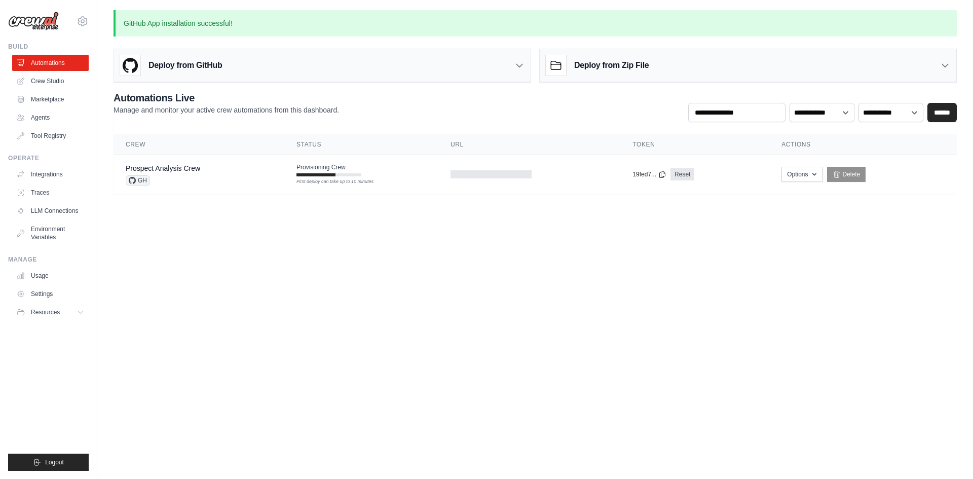
click at [162, 40] on div "GitHub App installation successful! Deploy from GitHub Deploy your project dire…" at bounding box center [535, 101] width 876 height 183
click at [163, 57] on div "Deploy from GitHub" at bounding box center [171, 65] width 102 height 20
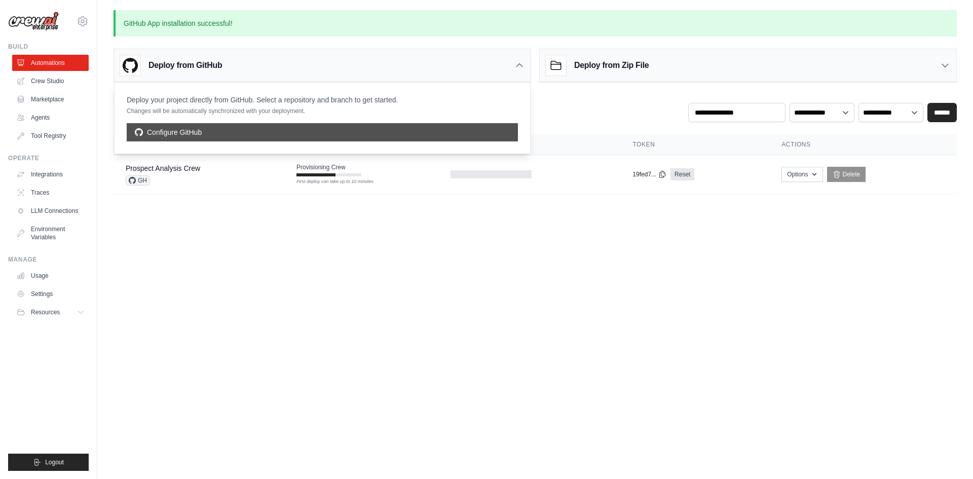
click at [176, 131] on link "Configure GitHub" at bounding box center [322, 132] width 391 height 18
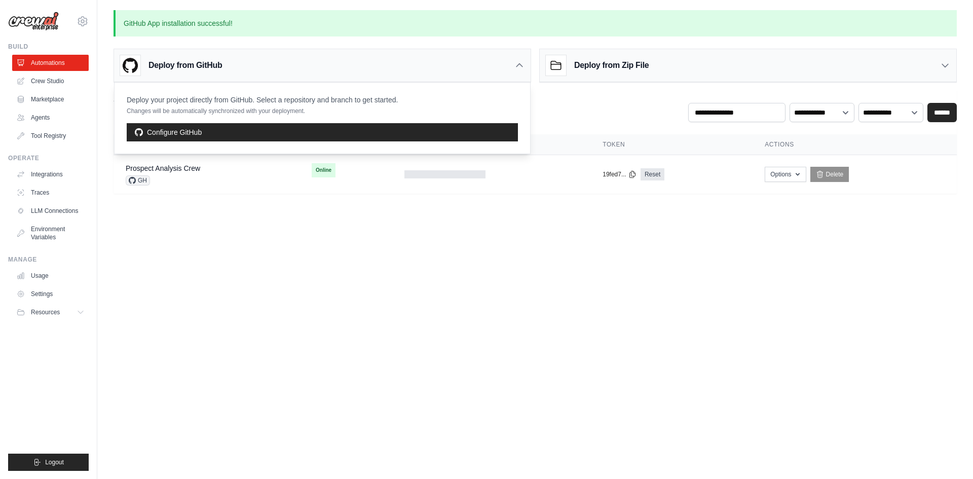
click at [509, 397] on body "mandeepsinghbusiness@gmail.com Settings Build Automations Crew Studio Resources" at bounding box center [486, 239] width 973 height 479
click at [393, 171] on td at bounding box center [491, 174] width 198 height 39
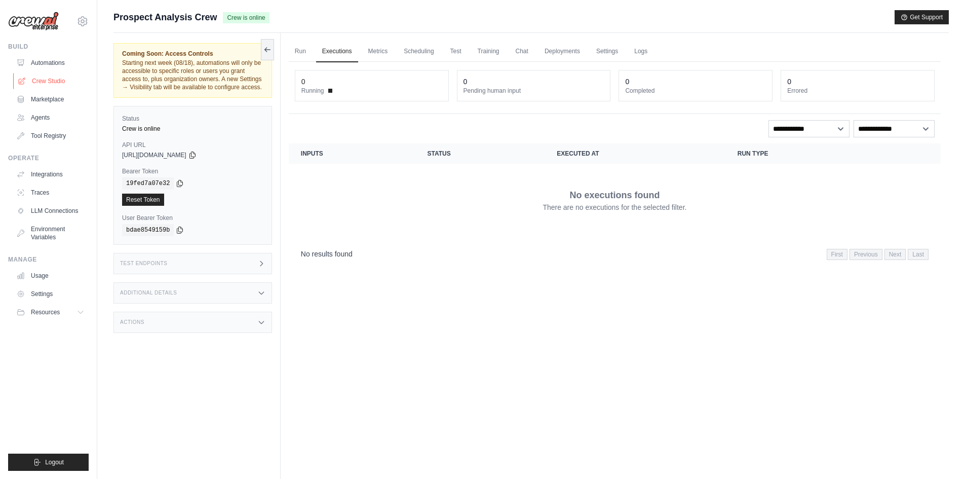
click at [54, 85] on link "Crew Studio" at bounding box center [51, 81] width 77 height 16
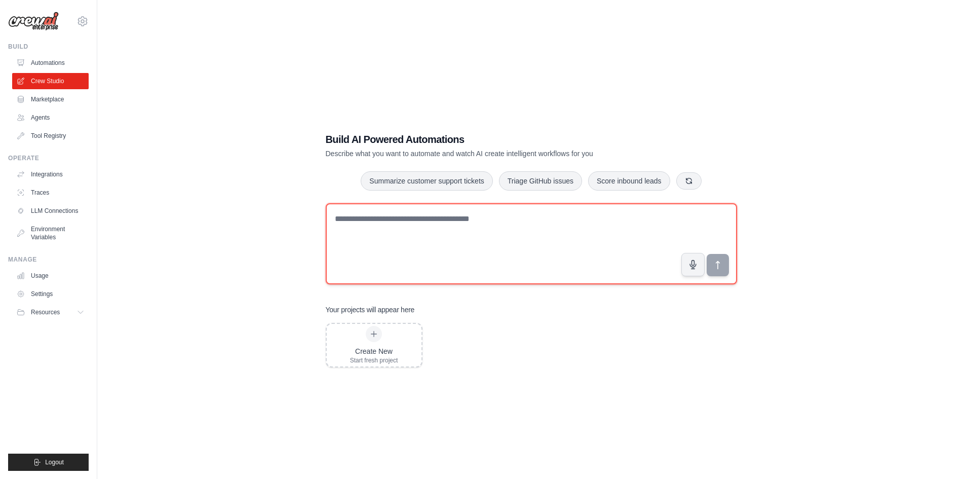
click at [480, 262] on textarea at bounding box center [531, 243] width 411 height 81
type textarea "*"
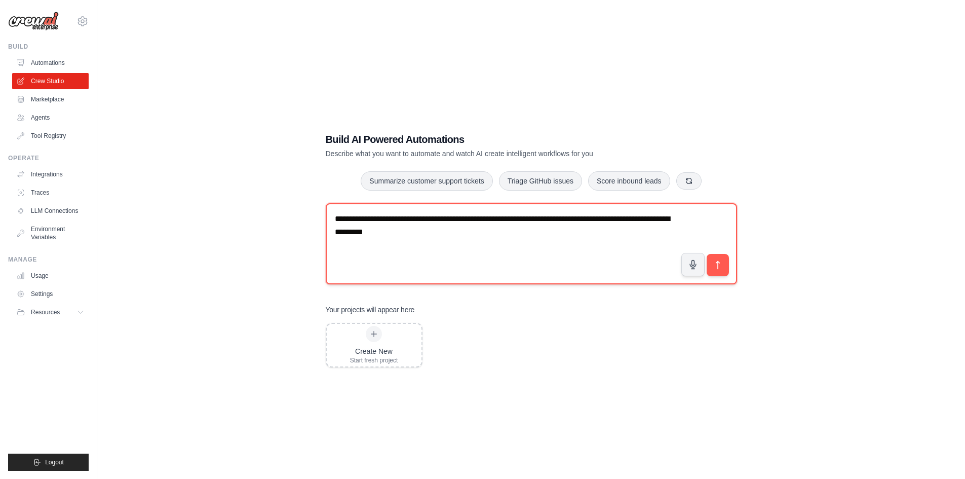
click at [420, 233] on textarea "**********" at bounding box center [531, 243] width 411 height 81
click at [536, 230] on textarea "**********" at bounding box center [531, 243] width 411 height 81
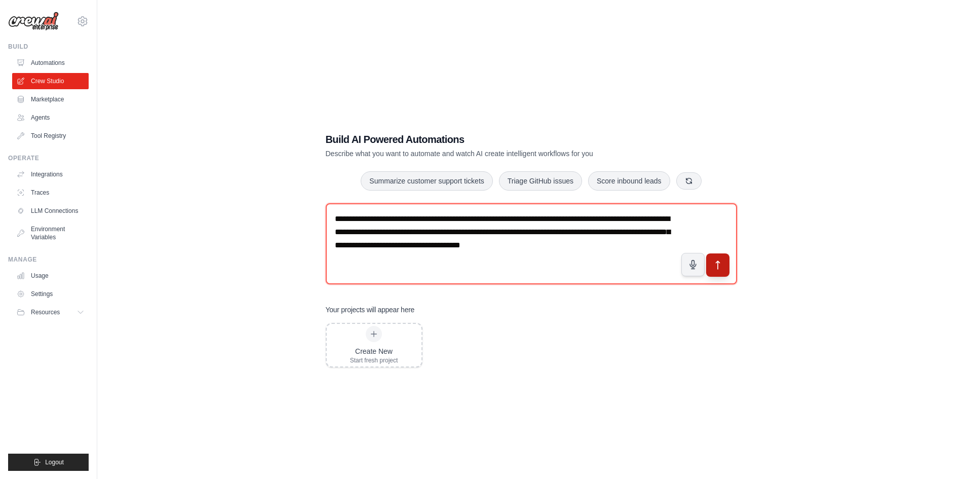
type textarea "**********"
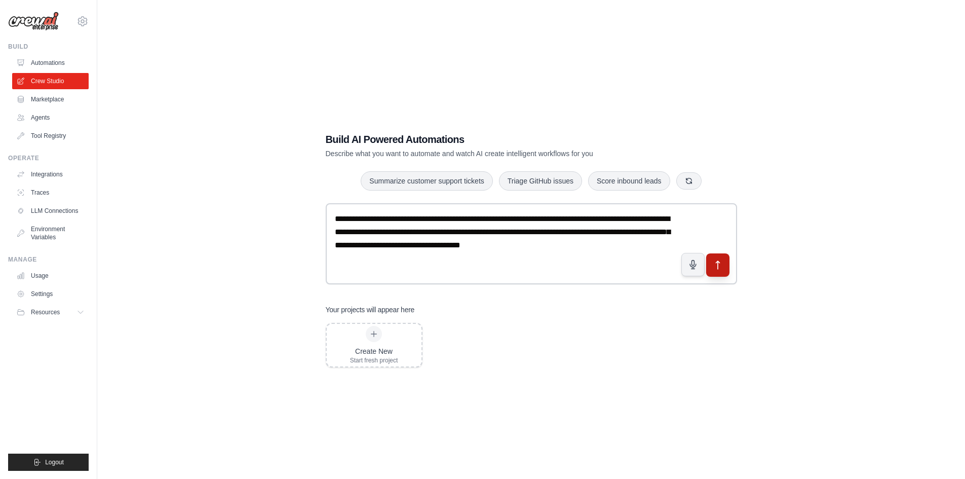
click at [726, 265] on button "submit" at bounding box center [717, 264] width 23 height 23
click at [34, 57] on link "Automations" at bounding box center [51, 63] width 77 height 16
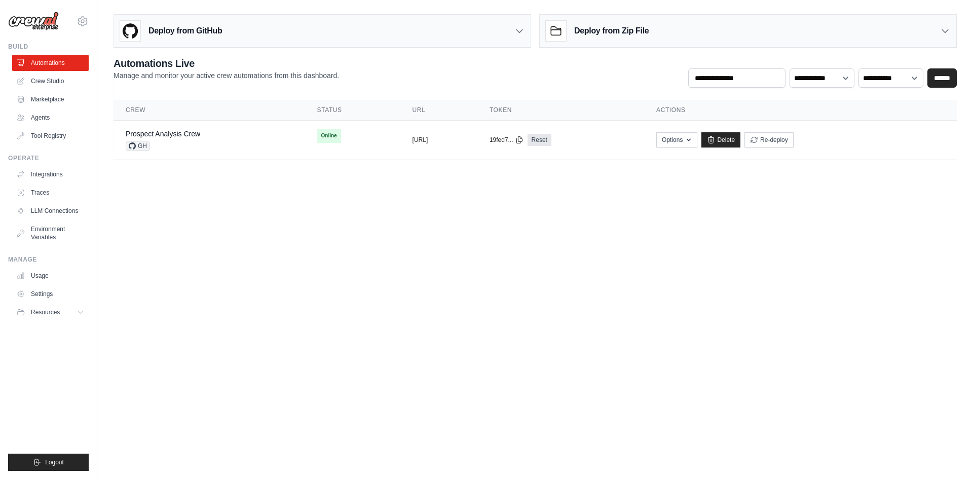
drag, startPoint x: 164, startPoint y: 229, endPoint x: 153, endPoint y: 236, distance: 13.6
click at [153, 236] on body "mandeepsinghbusiness@gmail.com Settings Build Automations Crew Studio Resources" at bounding box center [486, 239] width 973 height 479
click at [204, 135] on div "Prospect Analysis Crew GH" at bounding box center [209, 140] width 167 height 22
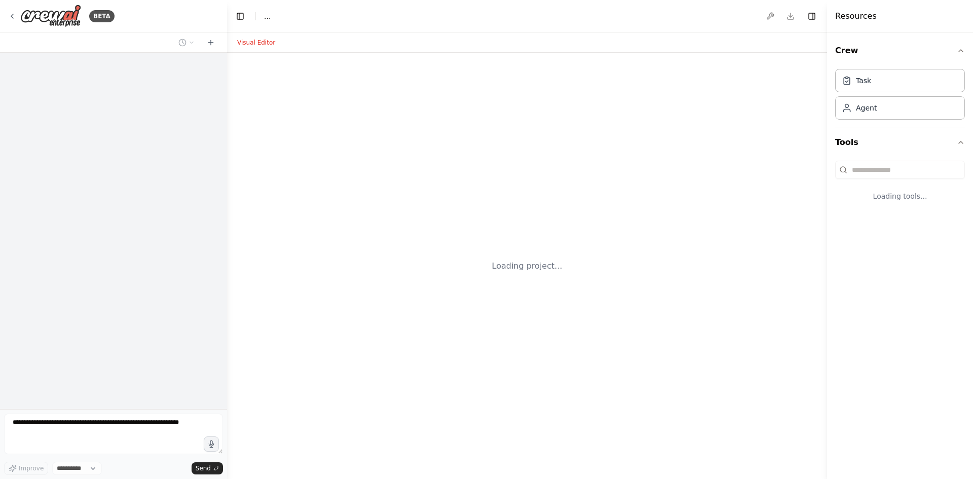
select select "****"
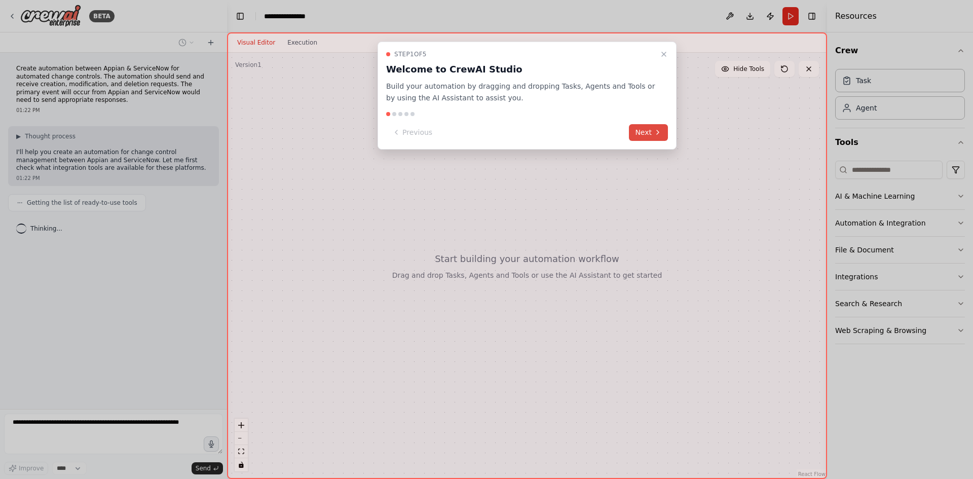
click at [662, 133] on button "Next" at bounding box center [648, 132] width 39 height 17
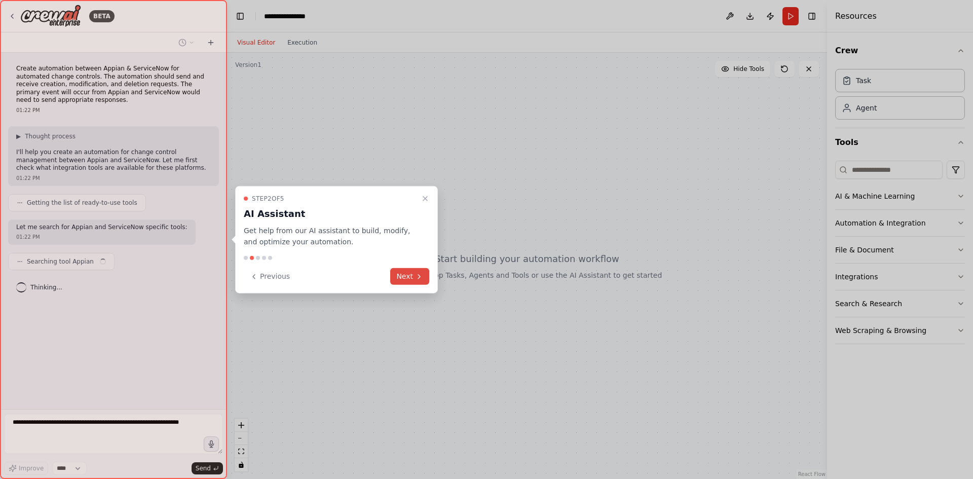
click at [426, 281] on button "Next" at bounding box center [409, 276] width 39 height 17
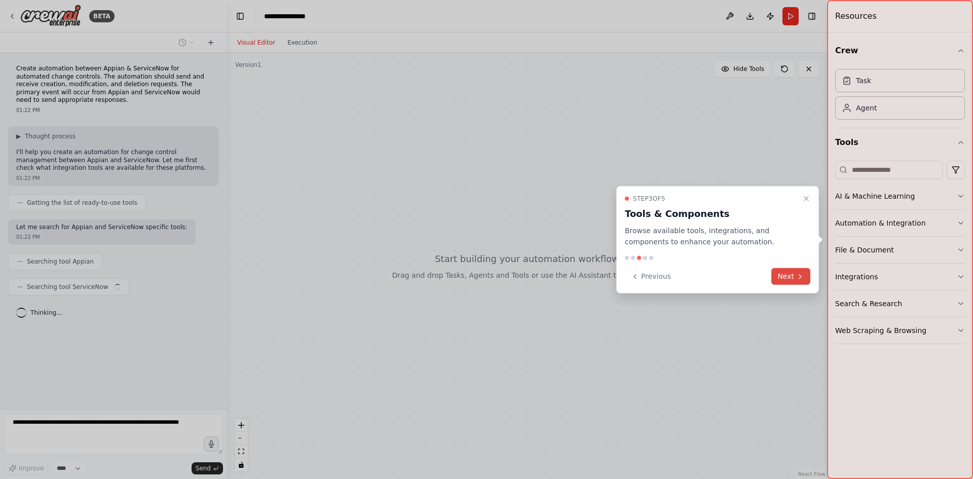
click at [809, 278] on button "Next" at bounding box center [790, 276] width 39 height 17
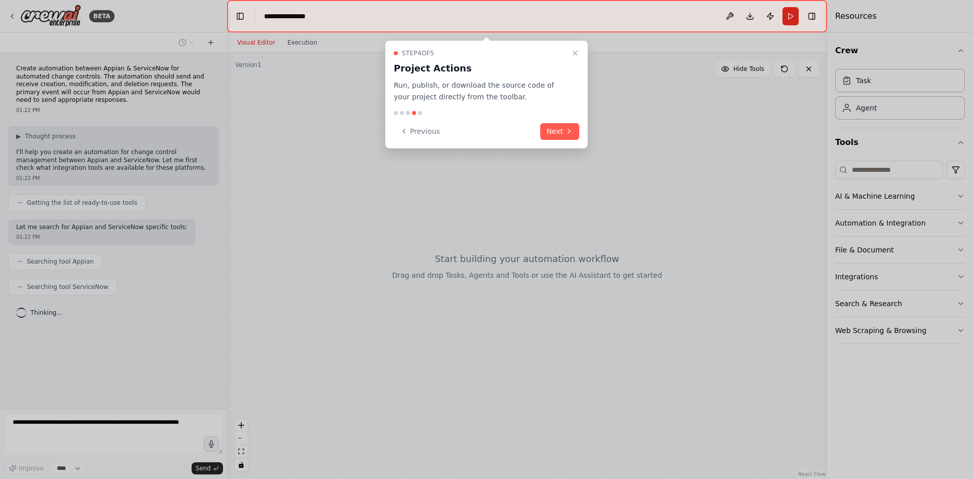
click at [539, 125] on div "Previous Next" at bounding box center [486, 131] width 185 height 17
click at [548, 132] on button "Next" at bounding box center [559, 131] width 39 height 17
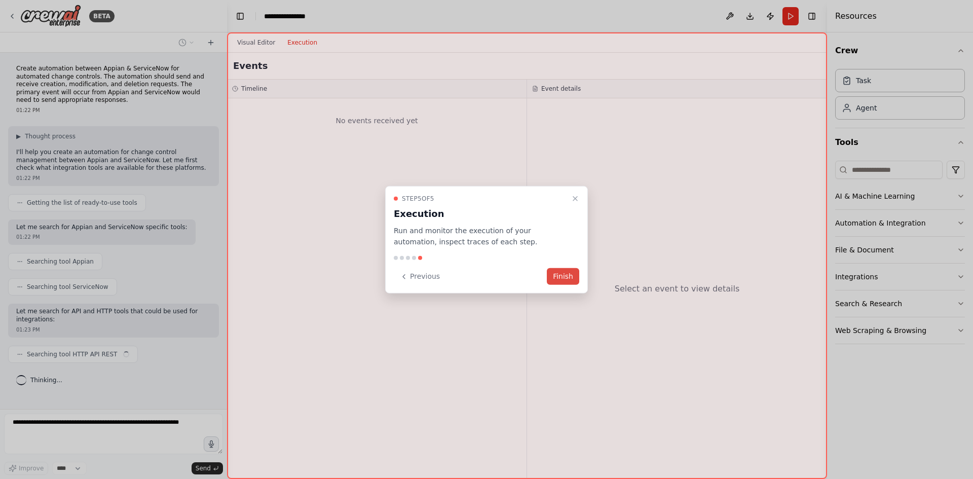
click at [570, 272] on button "Finish" at bounding box center [563, 276] width 32 height 17
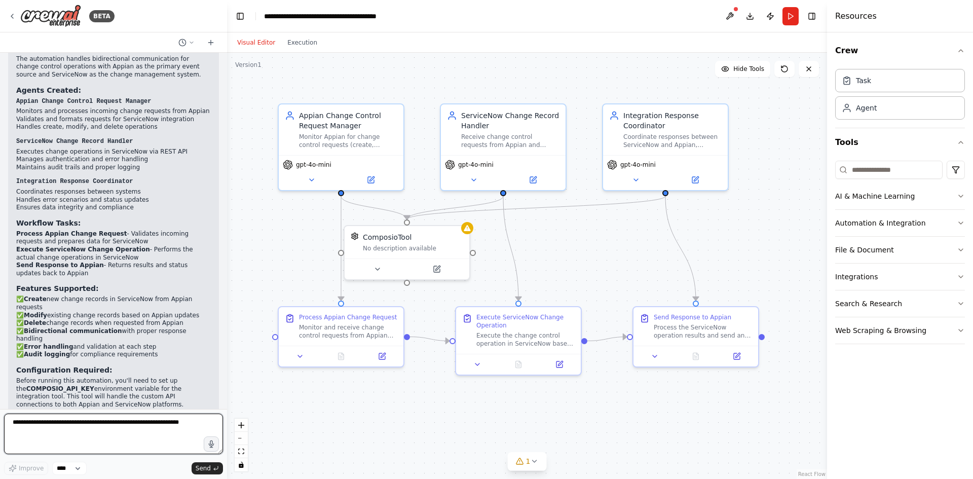
scroll to position [771, 0]
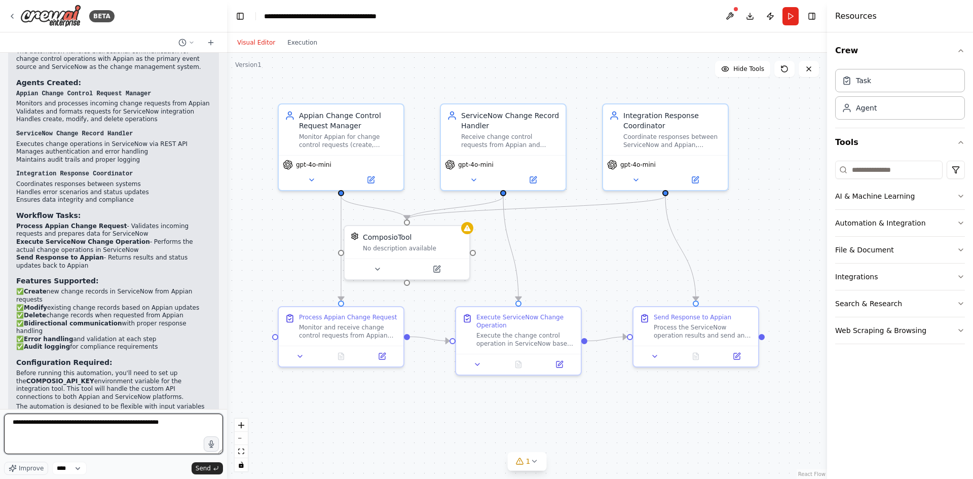
type textarea "**********"
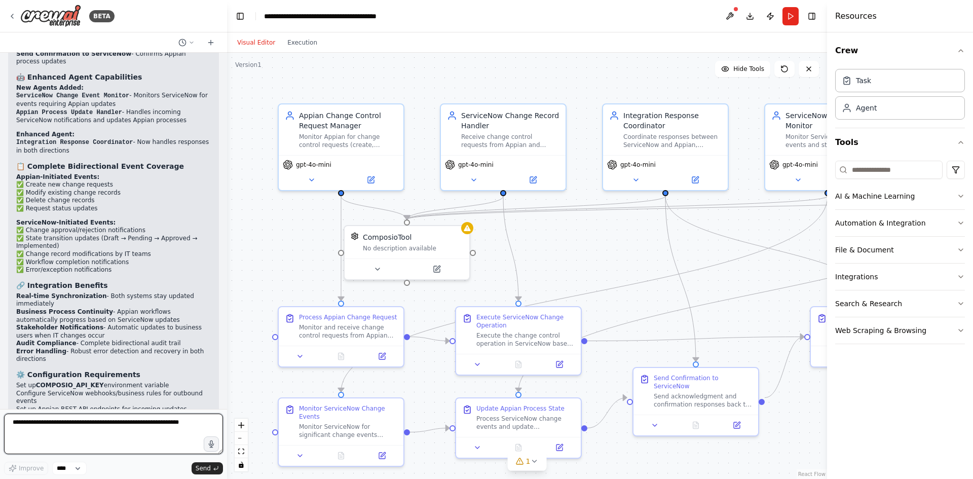
scroll to position [1774, 0]
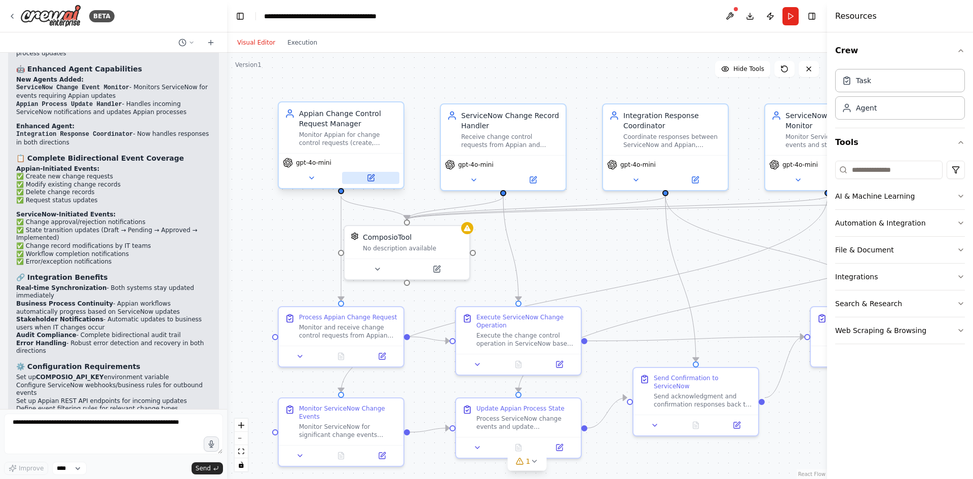
click at [368, 179] on icon at bounding box center [371, 178] width 6 height 6
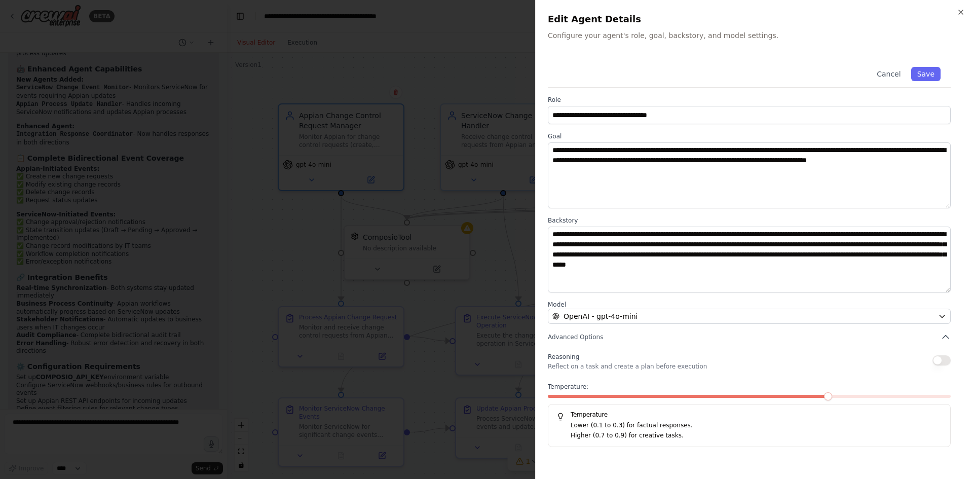
click at [311, 256] on div at bounding box center [486, 239] width 973 height 479
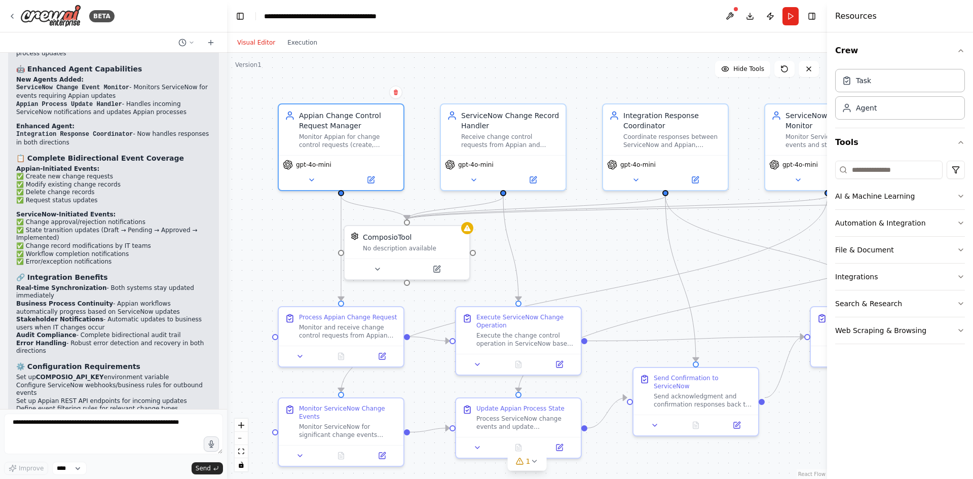
click at [302, 52] on div "Visual Editor Execution" at bounding box center [277, 42] width 92 height 20
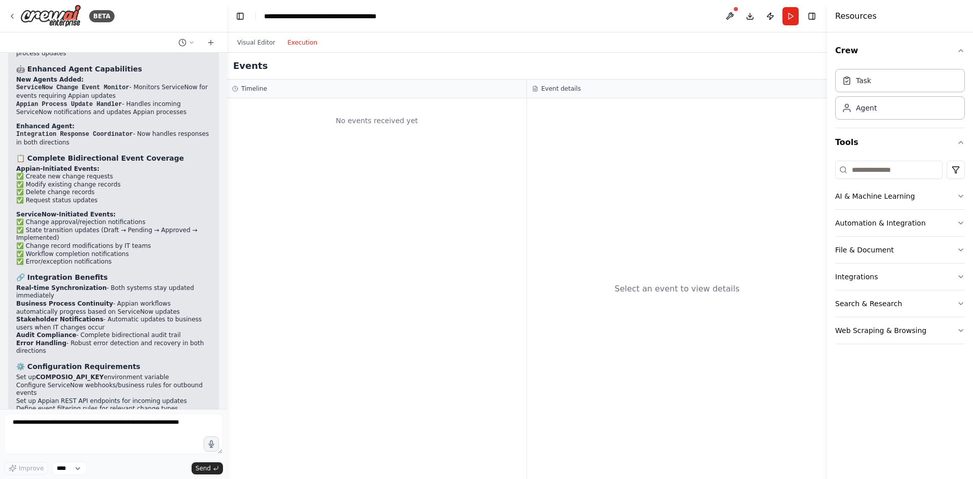
click at [300, 46] on button "Execution" at bounding box center [302, 42] width 42 height 12
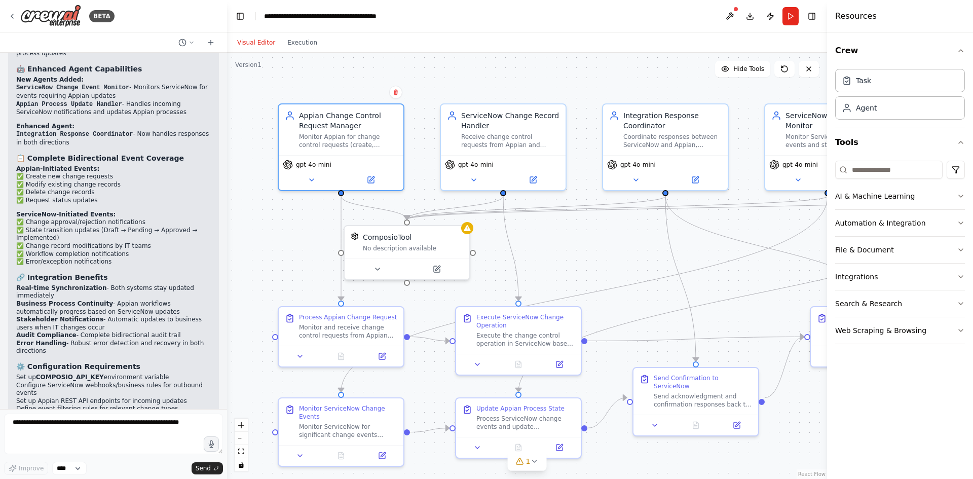
click at [262, 46] on button "Visual Editor" at bounding box center [256, 42] width 50 height 12
click at [9, 14] on icon at bounding box center [12, 16] width 8 height 8
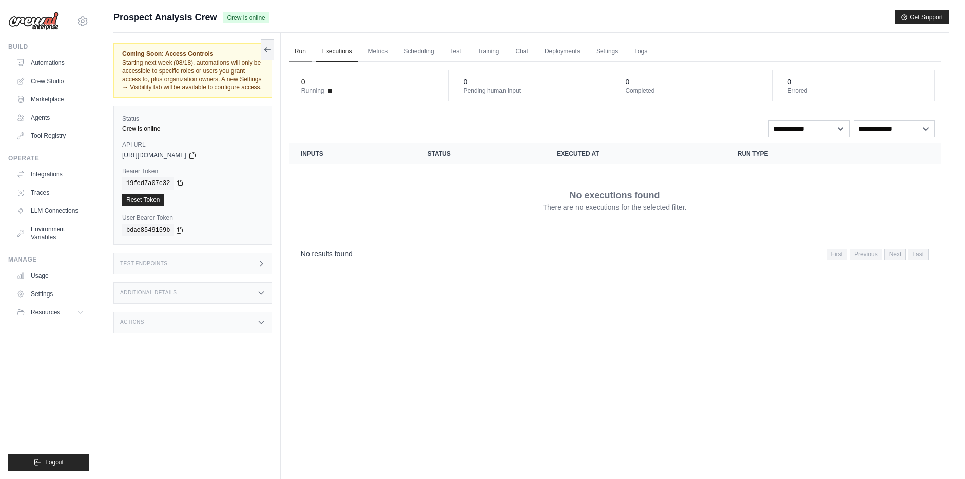
click at [297, 49] on link "Run" at bounding box center [300, 51] width 23 height 21
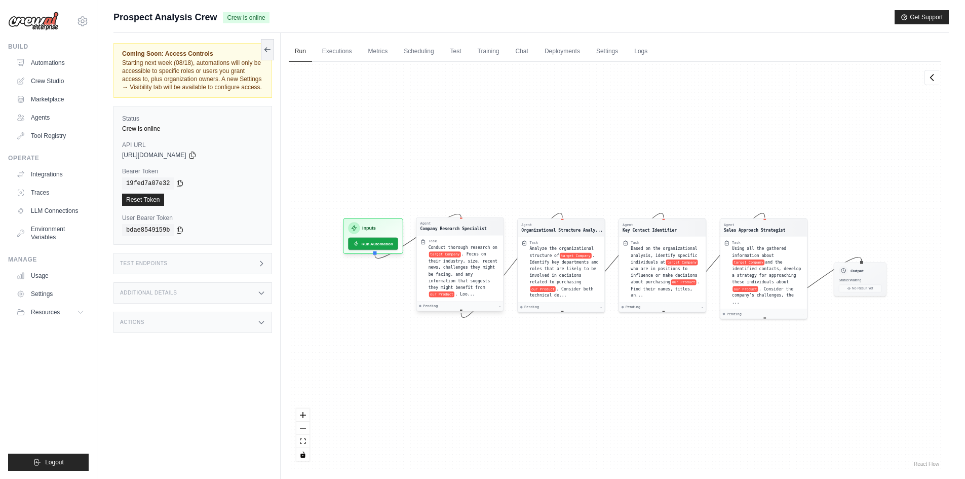
click at [442, 252] on span "target Company" at bounding box center [445, 254] width 32 height 6
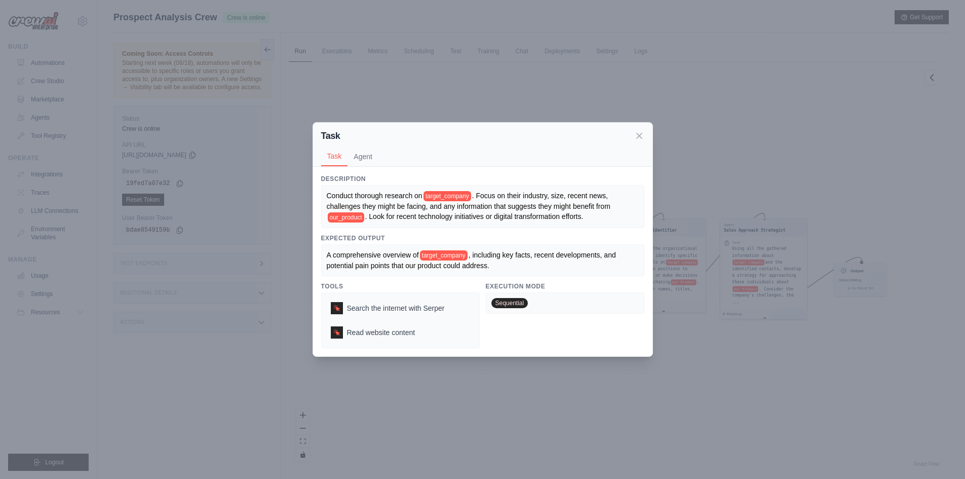
click at [439, 200] on span "target_company" at bounding box center [448, 196] width 48 height 10
click at [442, 190] on div "Conduct thorough research on target_company . Focus on their industry, size, re…" at bounding box center [482, 206] width 323 height 43
click at [442, 195] on span "target_company" at bounding box center [448, 196] width 48 height 10
click at [344, 217] on span "our_product" at bounding box center [346, 217] width 36 height 10
click at [426, 253] on span "target_company" at bounding box center [444, 255] width 48 height 10
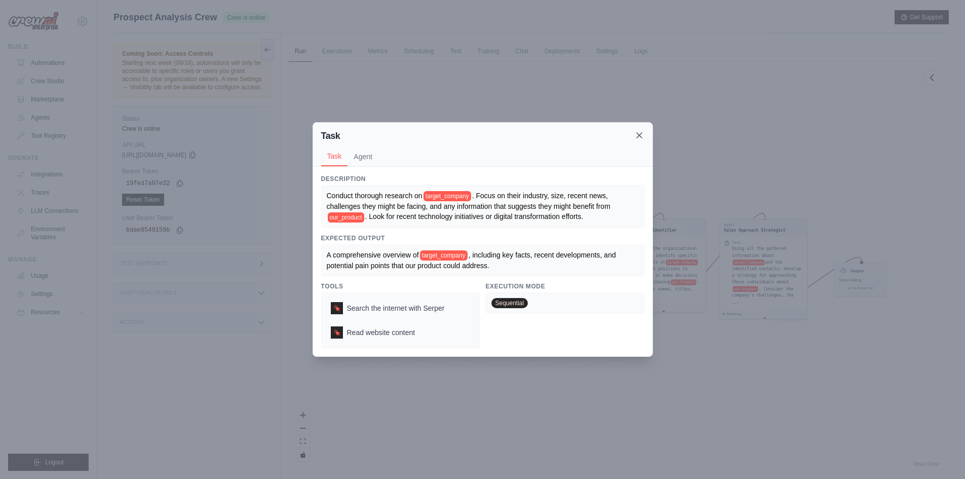
click at [638, 139] on div "Task" at bounding box center [482, 136] width 323 height 14
click at [638, 138] on icon at bounding box center [639, 135] width 10 height 10
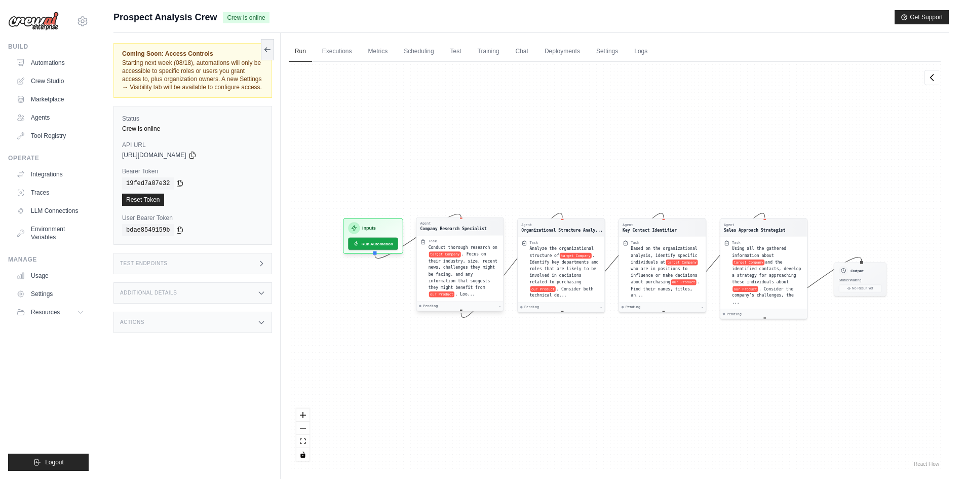
click at [437, 227] on div "Company Research Specialist" at bounding box center [453, 229] width 66 height 6
click at [472, 292] on div "Conduct thorough research on target Company . Focus on their industry, size, re…" at bounding box center [463, 270] width 71 height 53
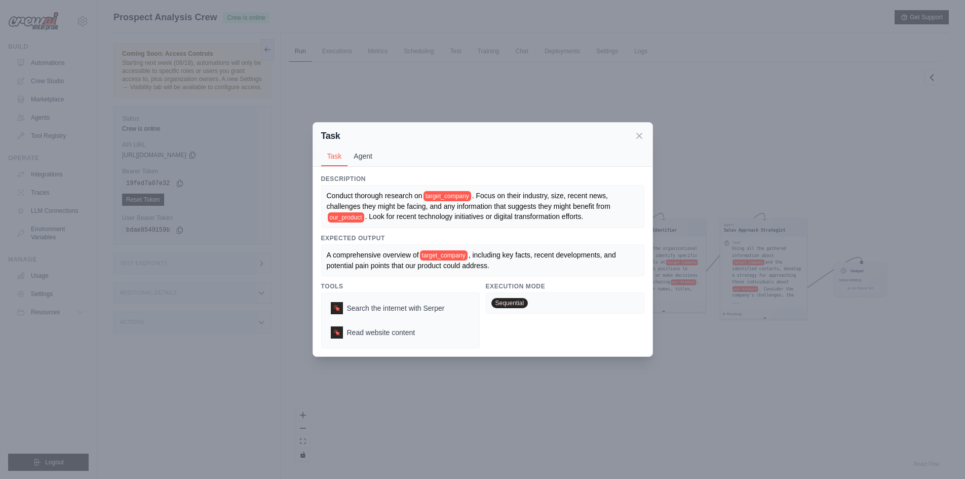
click at [365, 148] on button "Agent" at bounding box center [363, 155] width 31 height 19
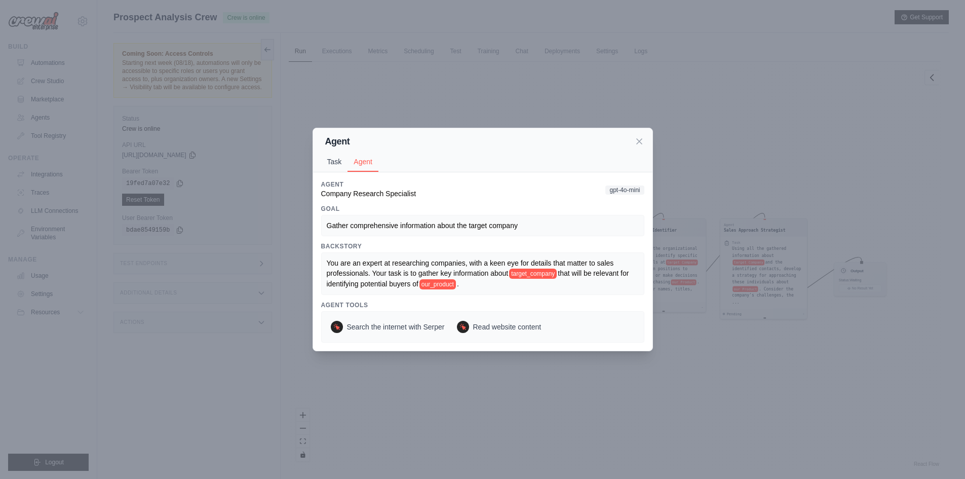
click at [346, 164] on button "Task" at bounding box center [334, 161] width 27 height 19
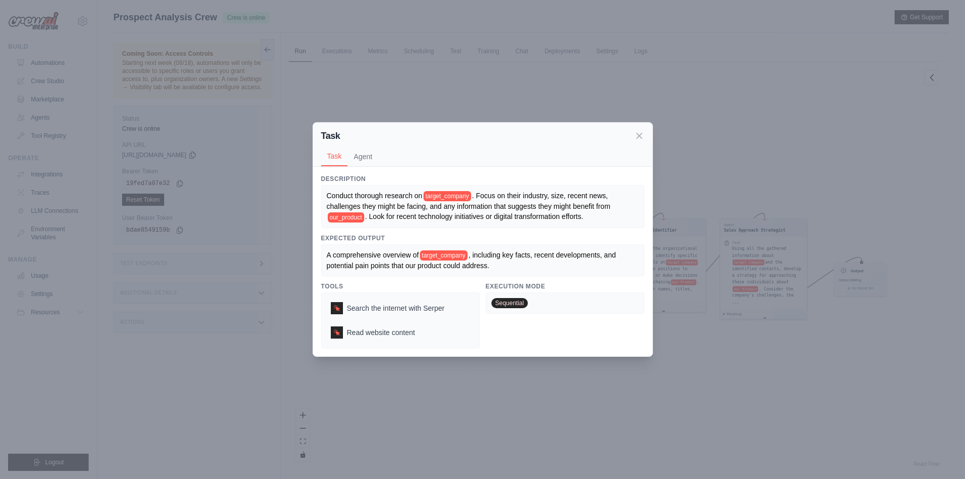
click at [647, 137] on div "Task Task Agent" at bounding box center [483, 145] width 340 height 44
click at [638, 139] on icon at bounding box center [639, 135] width 10 height 10
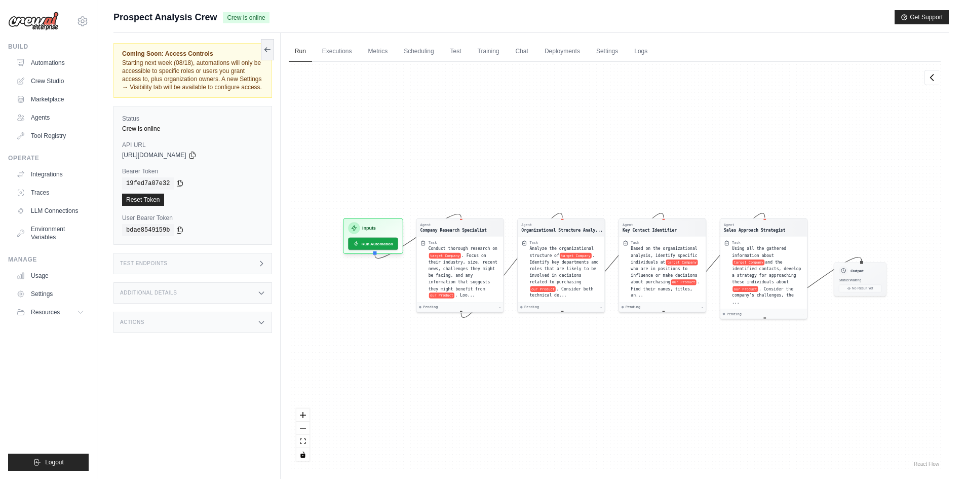
drag, startPoint x: 472, startPoint y: 307, endPoint x: 468, endPoint y: 336, distance: 30.2
click at [469, 337] on div "Agent Company Research Specialist Task Conduct thorough research on target Comp…" at bounding box center [615, 265] width 652 height 407
click at [455, 291] on span "our Product" at bounding box center [442, 294] width 26 height 6
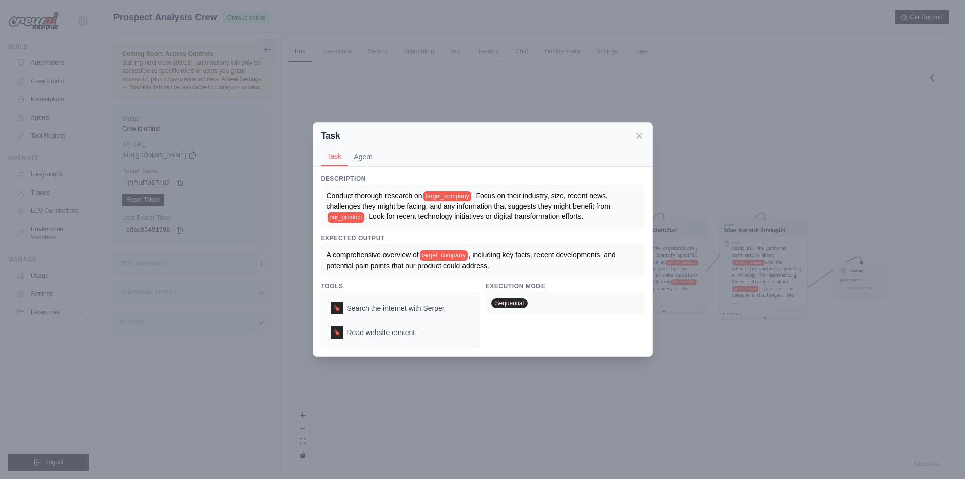
click at [820, 132] on div "Task Task Agent Description Conduct thorough research on target_company . Focus…" at bounding box center [482, 239] width 965 height 479
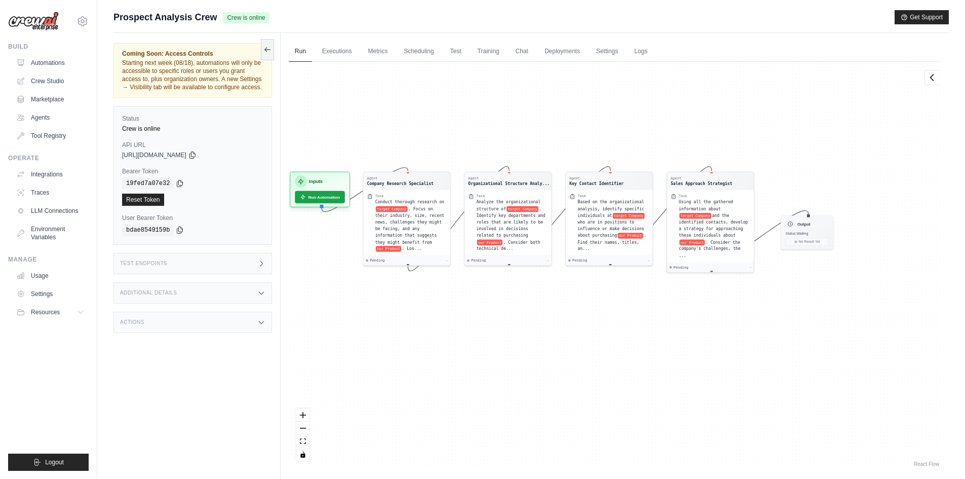
drag, startPoint x: 820, startPoint y: 132, endPoint x: 774, endPoint y: 79, distance: 70.8
click at [774, 79] on div "Agent Company Research Specialist Task Conduct thorough research on target Comp…" at bounding box center [615, 265] width 652 height 407
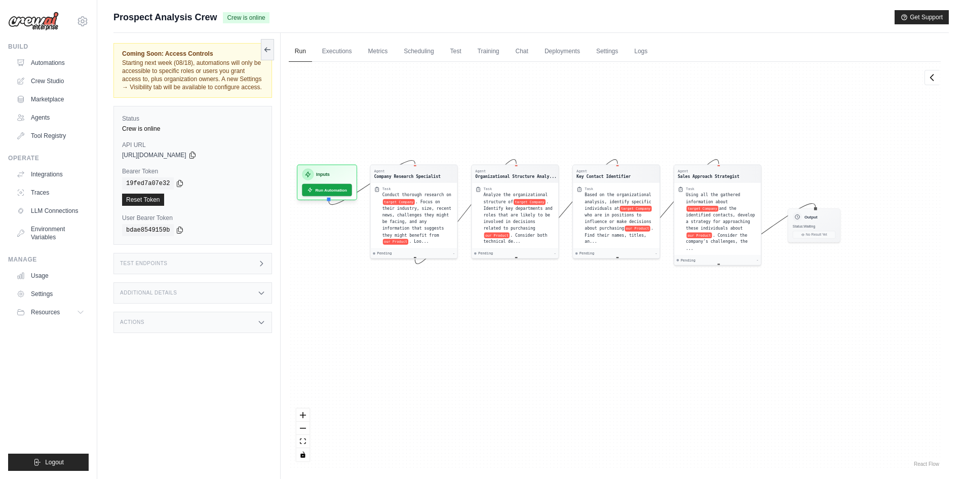
click at [398, 355] on div "Agent Company Research Specialist Task Conduct thorough research on target Comp…" at bounding box center [615, 265] width 652 height 407
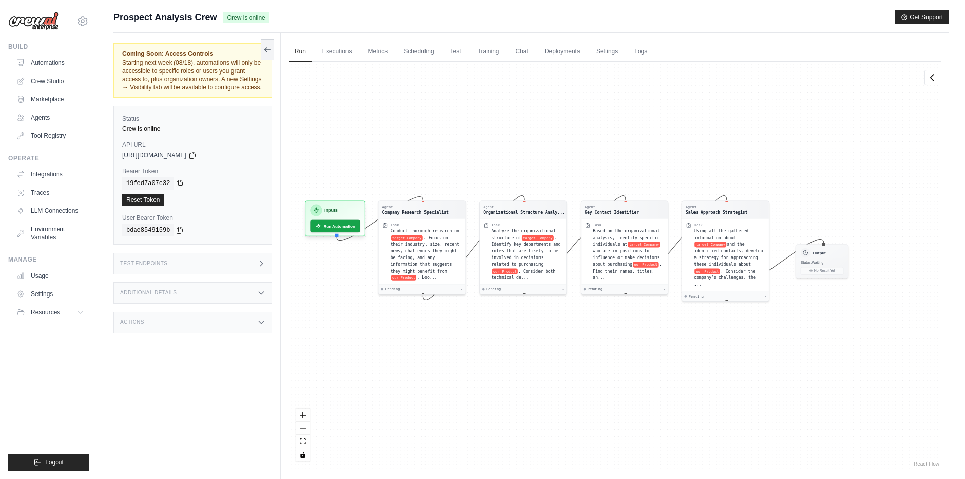
drag, startPoint x: 398, startPoint y: 355, endPoint x: 358, endPoint y: 335, distance: 44.6
click at [358, 335] on div "Agent Company Research Specialist Task Conduct thorough research on target Comp…" at bounding box center [615, 265] width 652 height 407
